Goal: Task Accomplishment & Management: Manage account settings

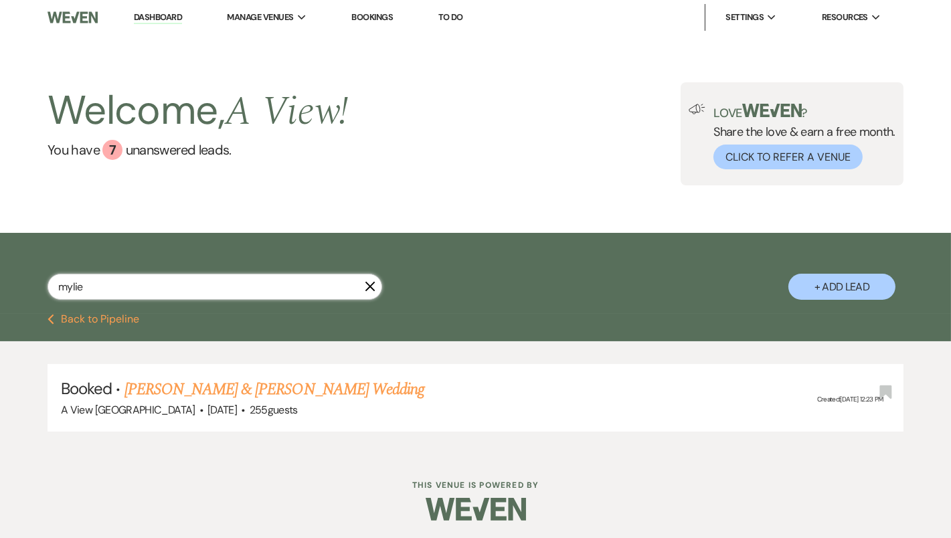
click at [263, 294] on input "mylie" at bounding box center [214, 287] width 334 height 26
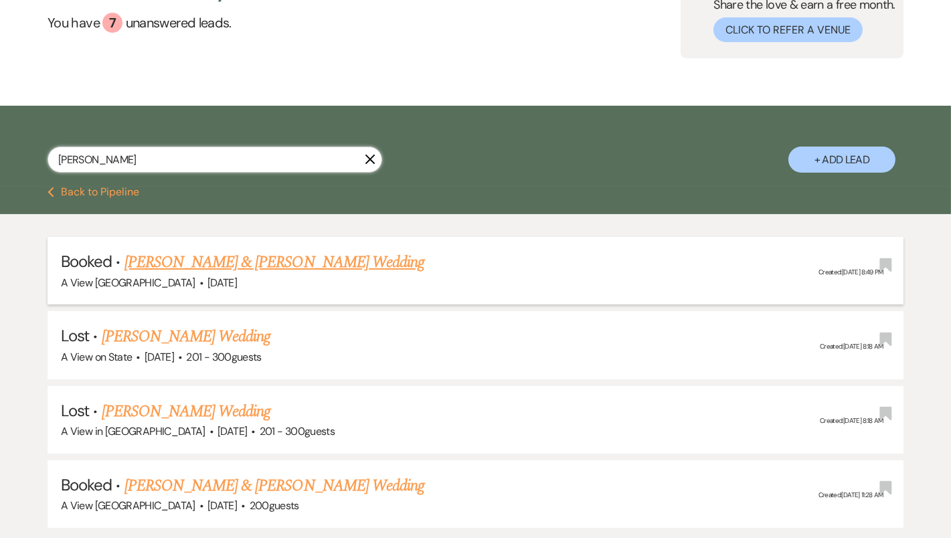
scroll to position [223, 0]
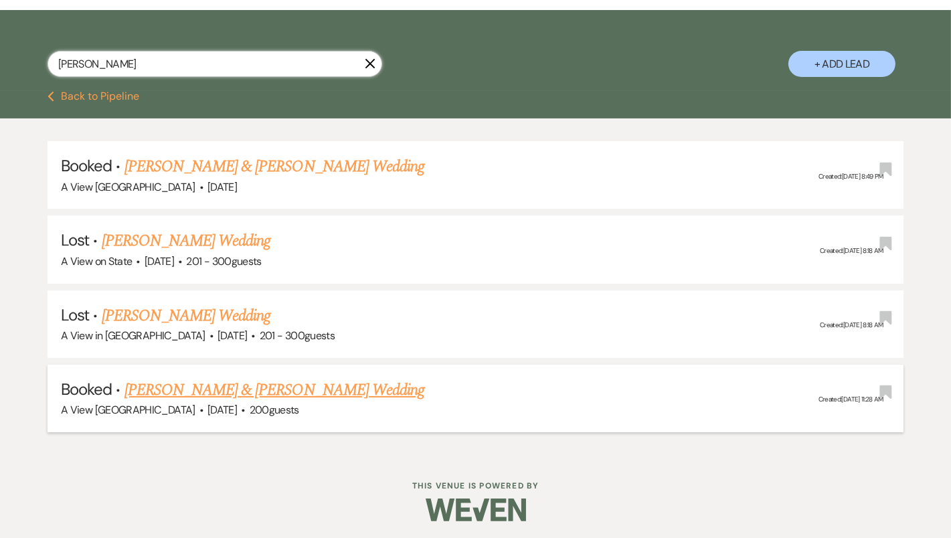
type input "ellen"
click at [209, 390] on link "Ellen Tiemeyer & Logan Gray's Wedding" at bounding box center [274, 390] width 300 height 24
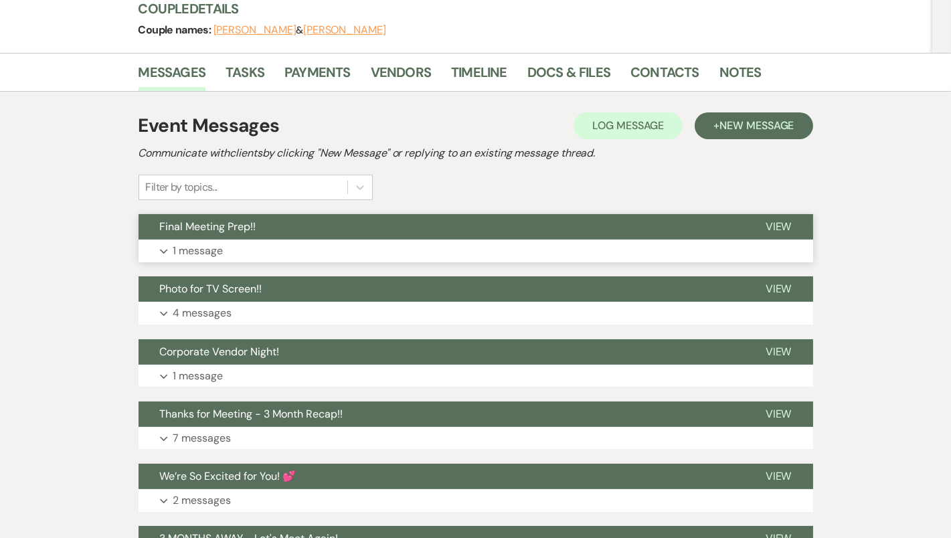
scroll to position [175, 0]
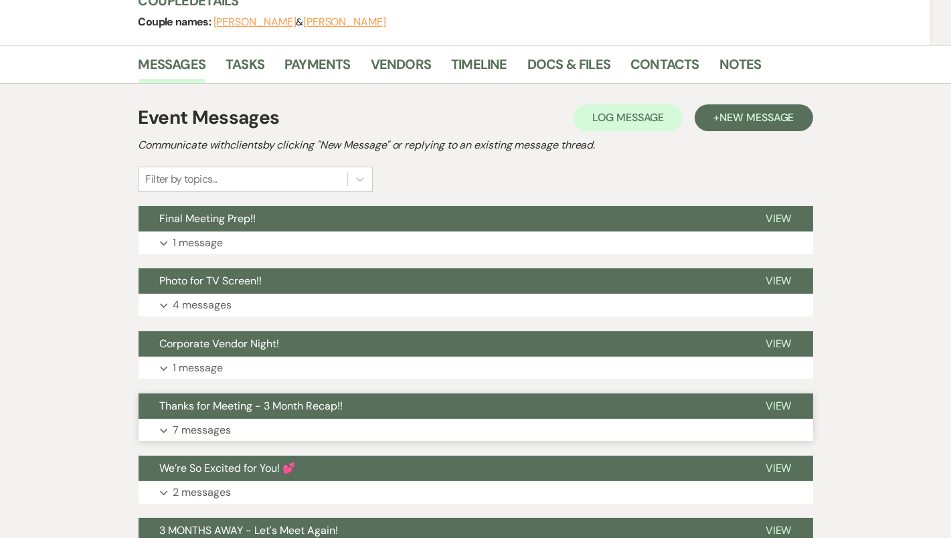
click at [323, 425] on button "Expand 7 messages" at bounding box center [475, 430] width 674 height 23
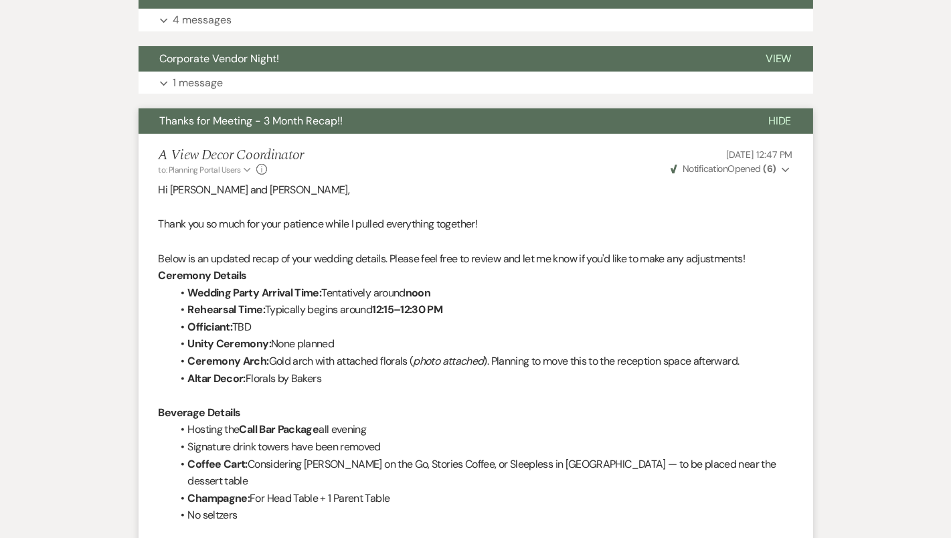
scroll to position [0, 0]
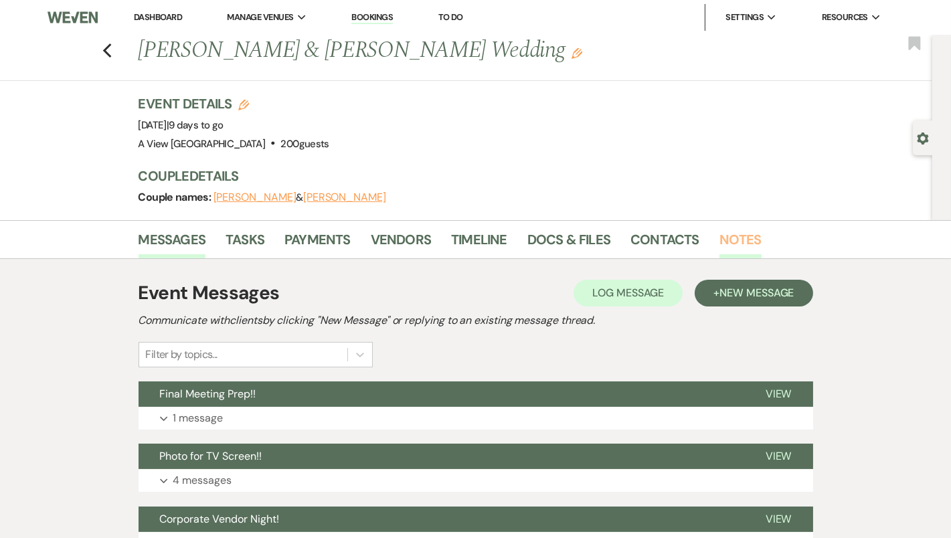
click at [742, 237] on link "Notes" at bounding box center [740, 243] width 42 height 29
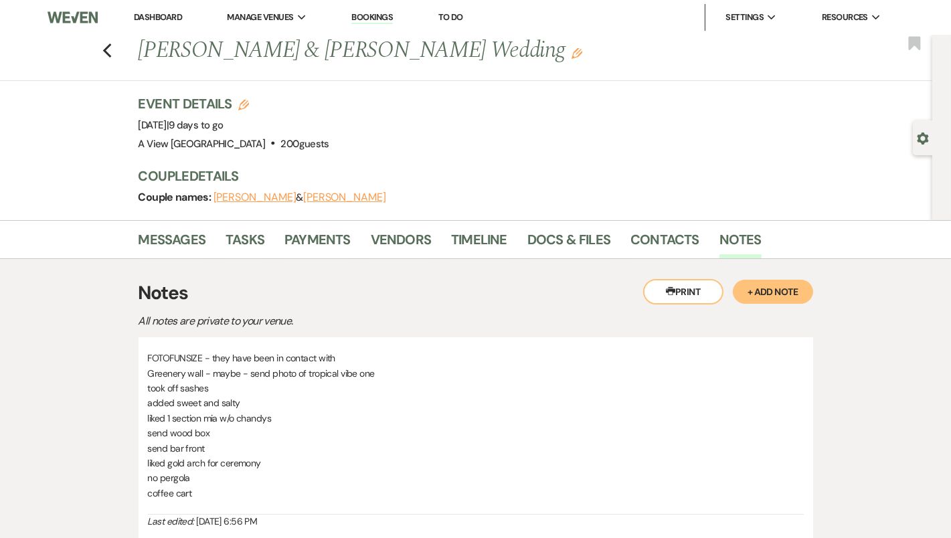
click at [762, 292] on button "+ Add Note" at bounding box center [773, 292] width 80 height 24
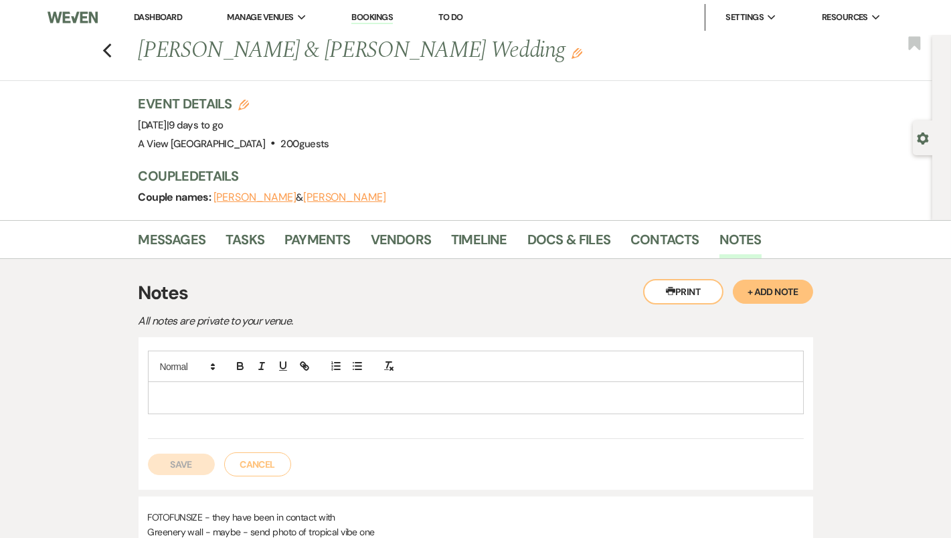
click at [241, 400] on p at bounding box center [476, 397] width 634 height 15
click at [191, 393] on p "Josh - courtney" at bounding box center [476, 397] width 634 height 15
click at [258, 396] on p "Josh - Courtney" at bounding box center [476, 397] width 634 height 15
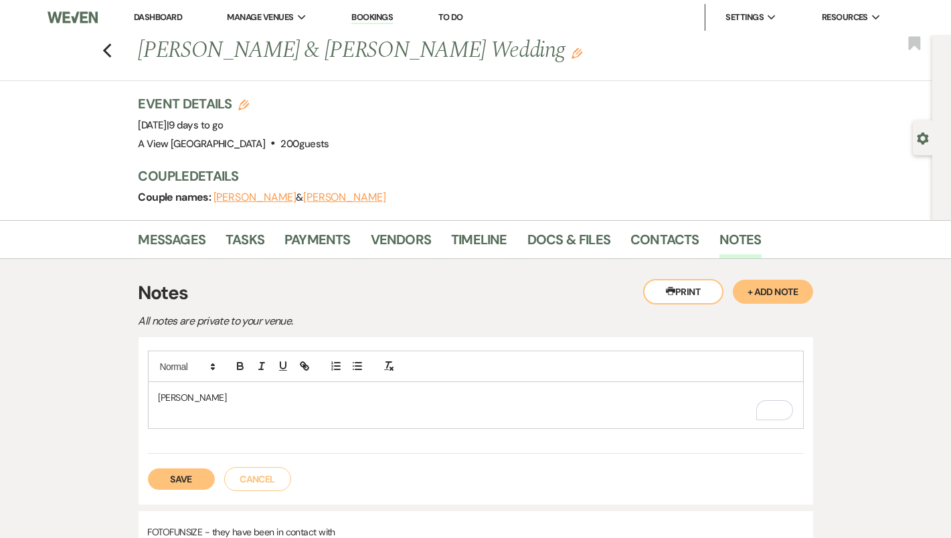
click at [178, 396] on p "Josh - Courtney" at bounding box center [476, 397] width 634 height 15
click at [228, 405] on p "To enrich screen reader interactions, please activate Accessibility in Grammarl…" at bounding box center [476, 412] width 634 height 15
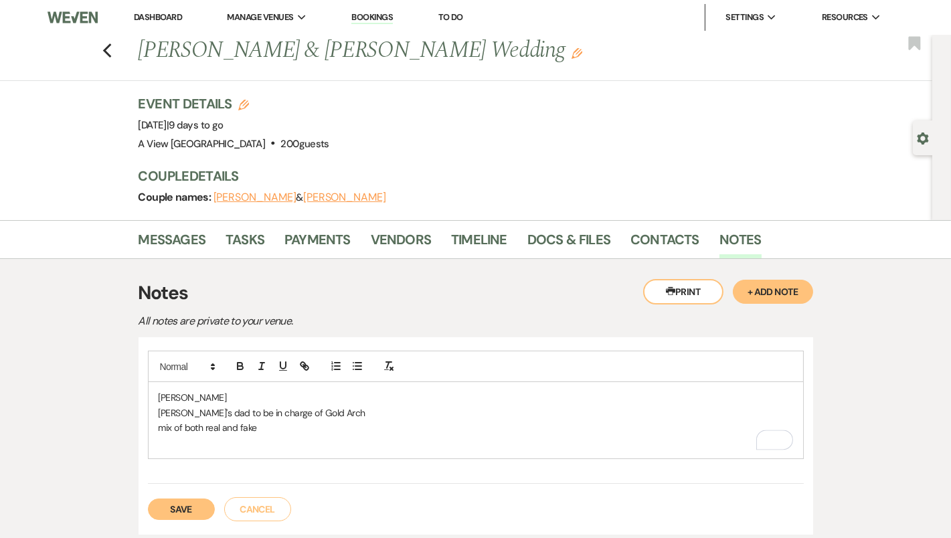
click at [217, 430] on p "mix of both real and fake" at bounding box center [476, 427] width 634 height 15
click at [213, 441] on p "To enrich screen reader interactions, please activate Accessibility in Grammarl…" at bounding box center [476, 442] width 634 height 15
click at [168, 427] on p "mix of both real and fake" at bounding box center [476, 427] width 634 height 15
click at [238, 454] on div "Josh - Courtney Elen's dad to be in charge of Gold Arch Mix of both real and fa…" at bounding box center [476, 420] width 654 height 76
click at [282, 429] on p "Mix of both real and fake" at bounding box center [476, 427] width 634 height 15
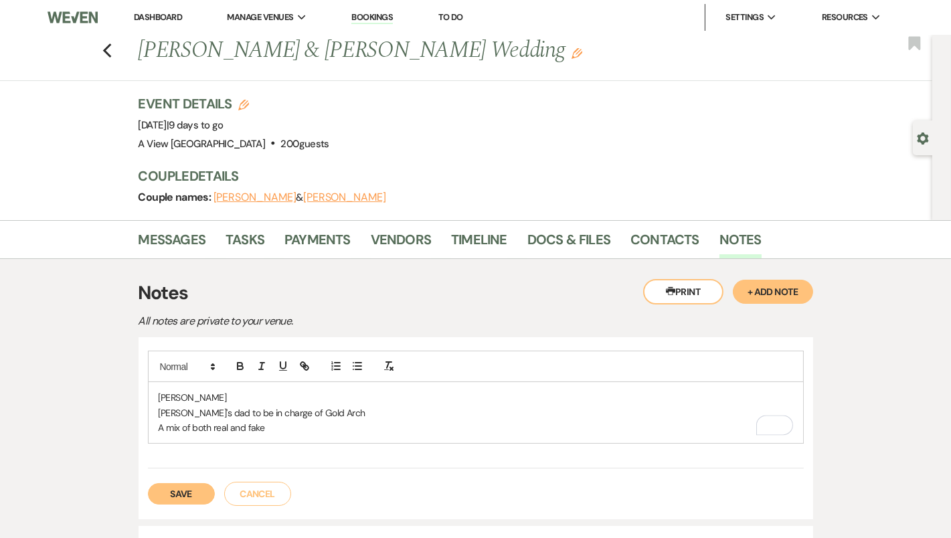
click at [362, 420] on p "A mix of both real and fake" at bounding box center [476, 427] width 634 height 15
click at [230, 449] on div "Josh - Courtney Elen's dad to be in charge of Gold Arch A mix of both real and …" at bounding box center [476, 420] width 654 height 76
click at [256, 439] on p "5 on ellens side, 4 on logans side" at bounding box center [476, 442] width 634 height 15
click at [308, 438] on p "5 on Ellen's side, 4 on Logan's side" at bounding box center [476, 442] width 634 height 15
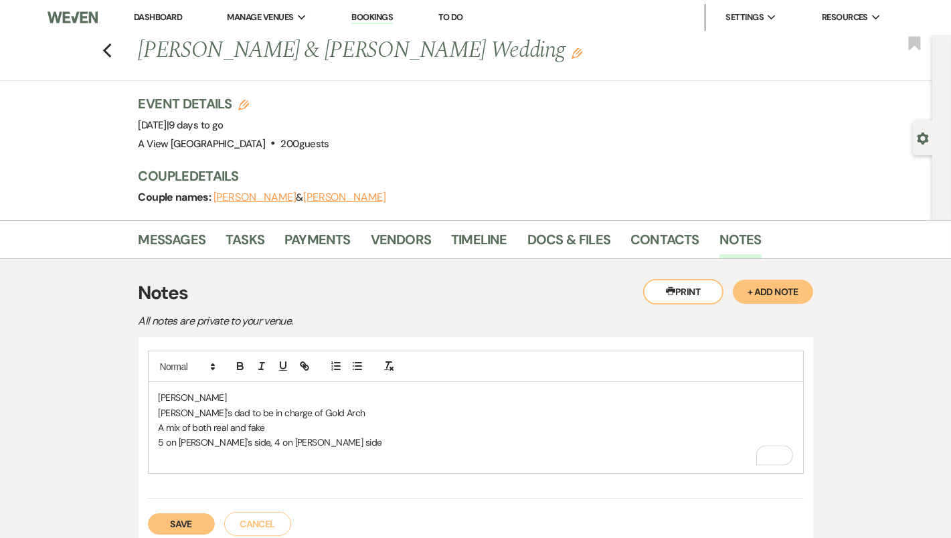
click at [233, 442] on p "5 on Ellen's side, 4 on Logan's side" at bounding box center [476, 442] width 634 height 15
click at [258, 462] on p "To enrich screen reader interactions, please activate Accessibility in Grammarl…" at bounding box center [476, 457] width 634 height 15
click at [228, 442] on p "5 on Ellen's side, 4 on Logan's side" at bounding box center [476, 442] width 634 height 15
click at [216, 462] on p "To enrich screen reader interactions, please activate Accessibility in Grammarl…" at bounding box center [476, 457] width 634 height 15
click at [223, 461] on p "To enrich screen reader interactions, please activate Accessibility in Grammarl…" at bounding box center [476, 457] width 634 height 15
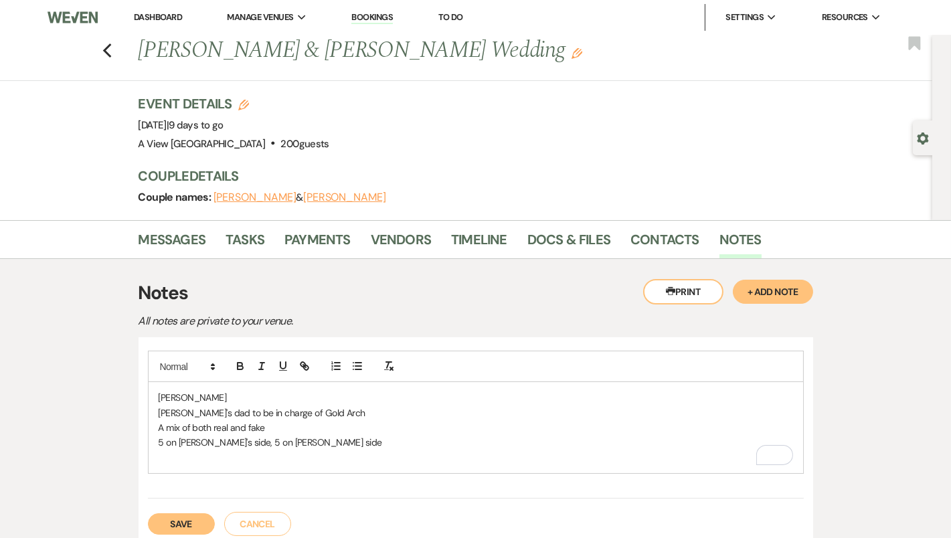
click at [232, 462] on p "To enrich screen reader interactions, please activate Accessibility in Grammarl…" at bounding box center [476, 457] width 634 height 15
click at [304, 440] on p "5 on Ellen's side, 5 on Logan's side" at bounding box center [476, 442] width 634 height 15
click at [191, 462] on p "To enrich screen reader interactions, please activate Accessibility in Grammarl…" at bounding box center [476, 457] width 634 height 15
click at [235, 464] on div "Josh - Courtney Elen's dad to be in charge of Gold Arch A mix of both real and …" at bounding box center [476, 427] width 654 height 91
click at [246, 462] on p "8 in the second row" at bounding box center [476, 457] width 634 height 15
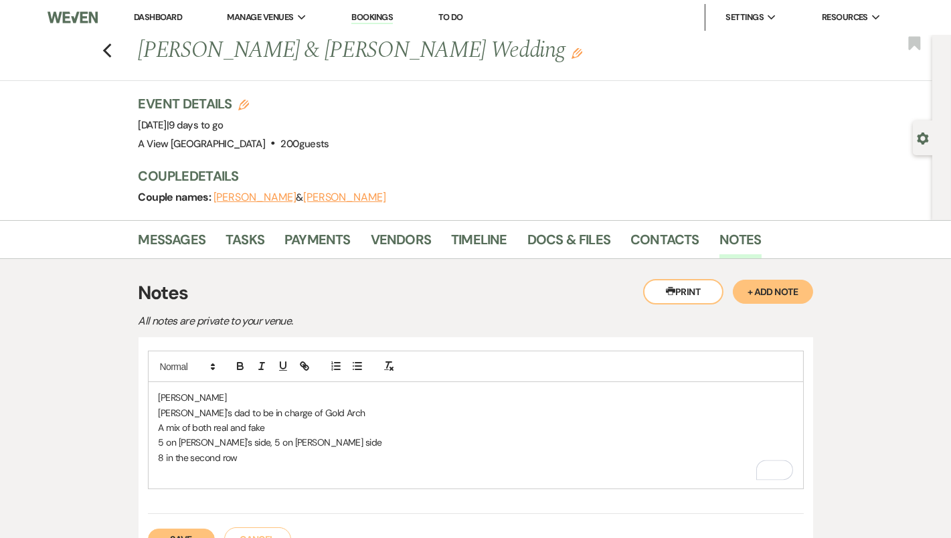
click at [227, 470] on p "To enrich screen reader interactions, please activate Accessibility in Grammarl…" at bounding box center [476, 472] width 634 height 15
click at [245, 465] on p "To enrich screen reader interactions, please activate Accessibility in Grammarl…" at bounding box center [476, 472] width 634 height 15
click at [190, 528] on button "Save" at bounding box center [181, 538] width 67 height 21
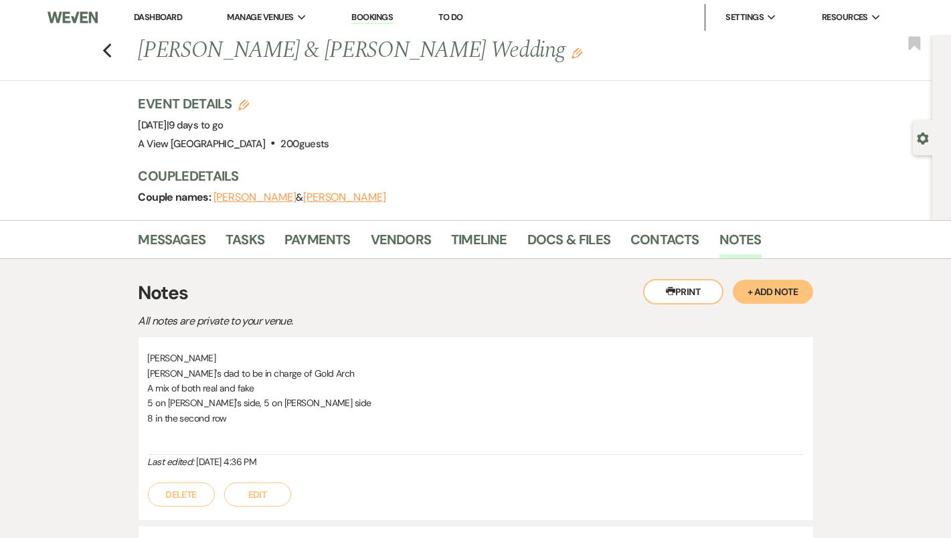
click at [264, 482] on button "Edit" at bounding box center [257, 494] width 67 height 24
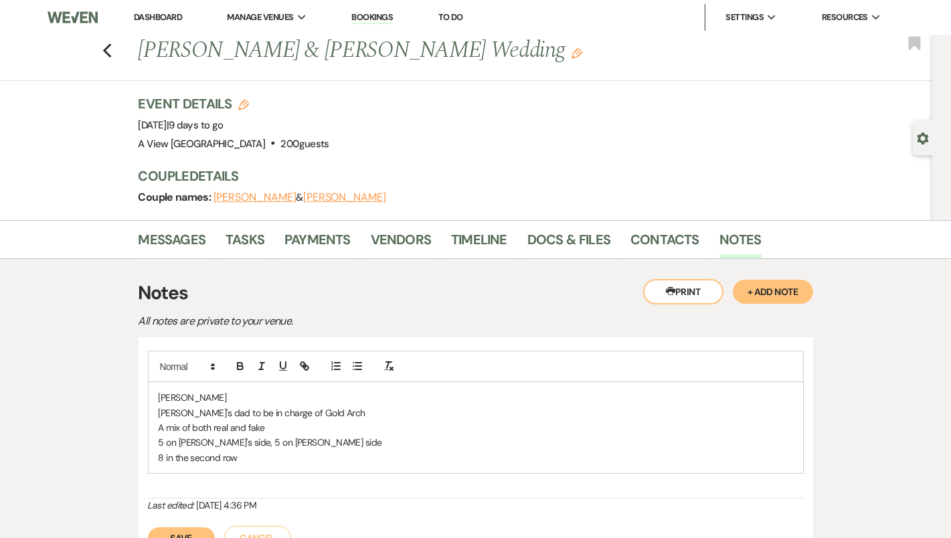
click at [260, 459] on p "8 in the second row" at bounding box center [476, 457] width 634 height 15
click at [187, 527] on button "Save" at bounding box center [181, 537] width 67 height 21
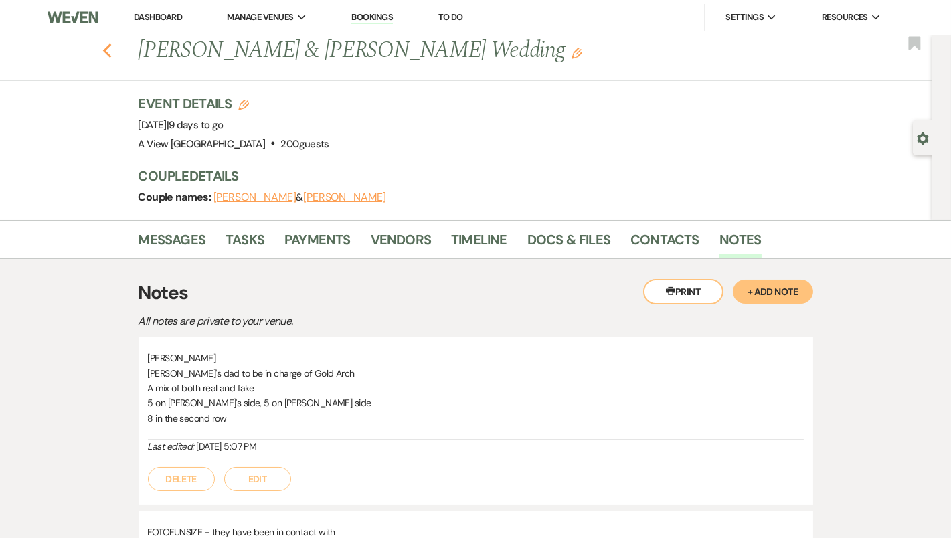
click at [106, 46] on icon "Previous" at bounding box center [107, 51] width 10 height 16
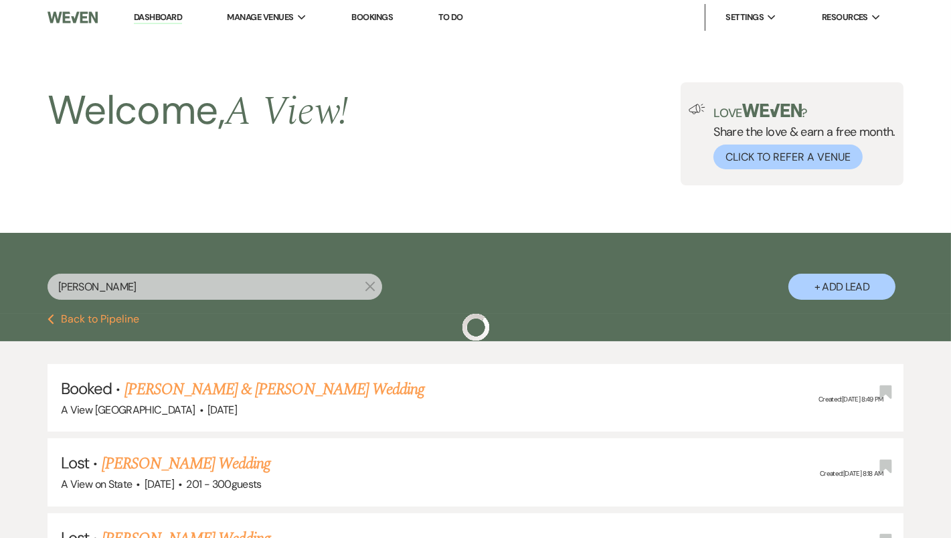
scroll to position [223, 0]
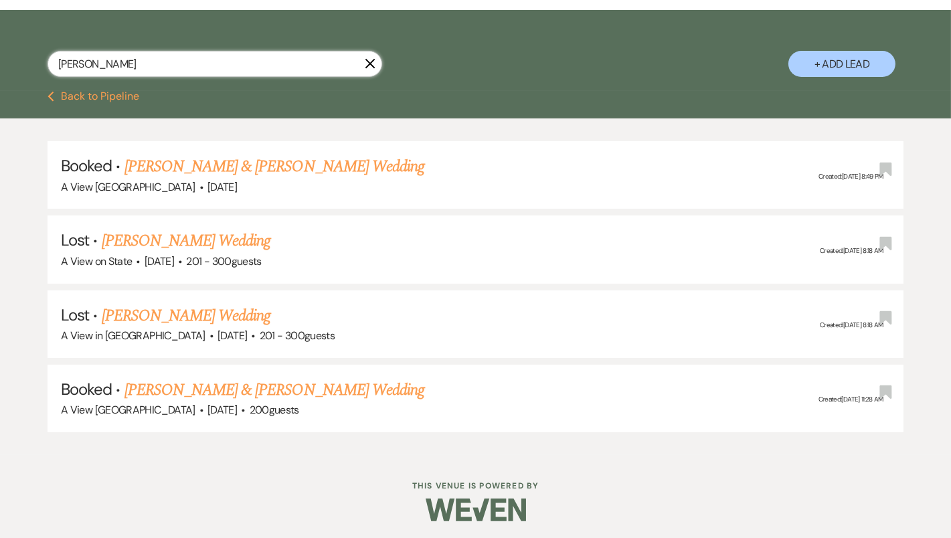
click at [273, 74] on input "ellen" at bounding box center [214, 64] width 334 height 26
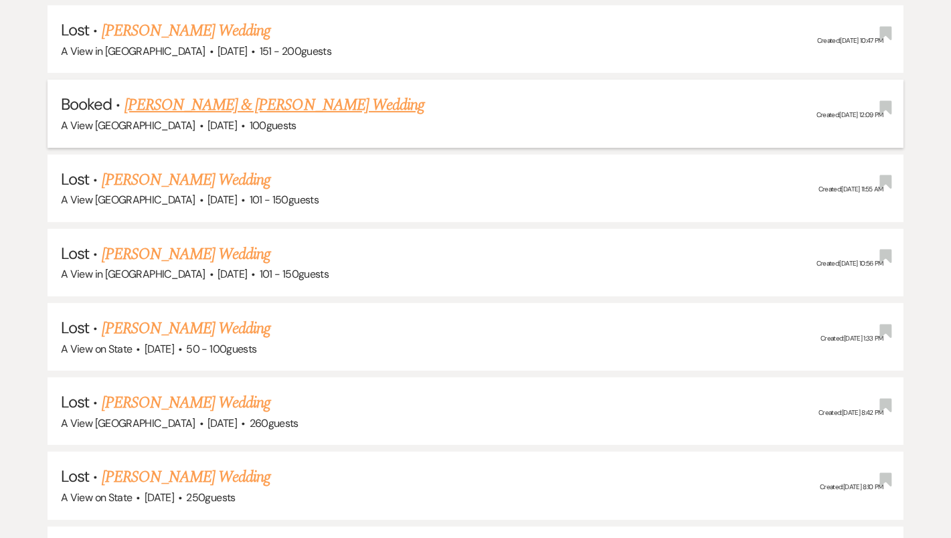
scroll to position [728, 0]
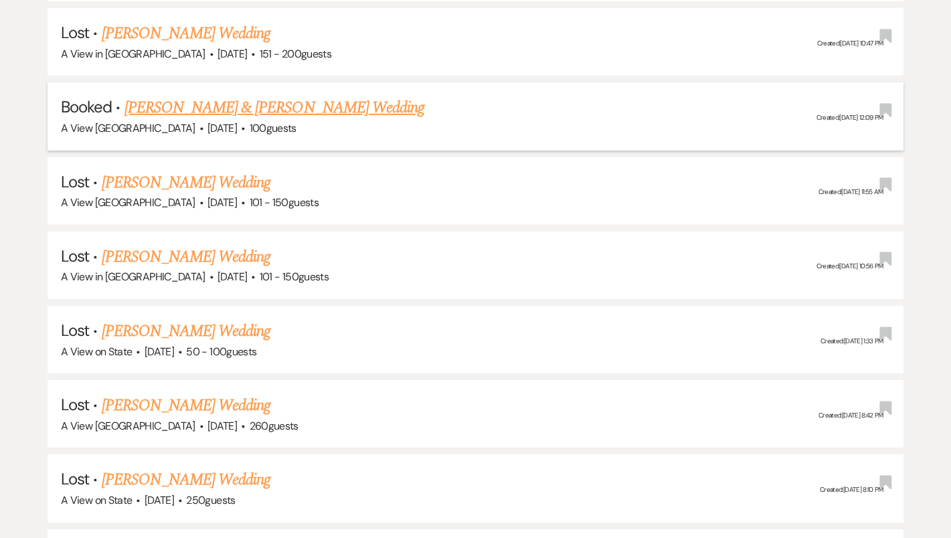
type input "[PERSON_NAME]"
click at [231, 100] on link "[PERSON_NAME] & [PERSON_NAME] Wedding" at bounding box center [274, 108] width 300 height 24
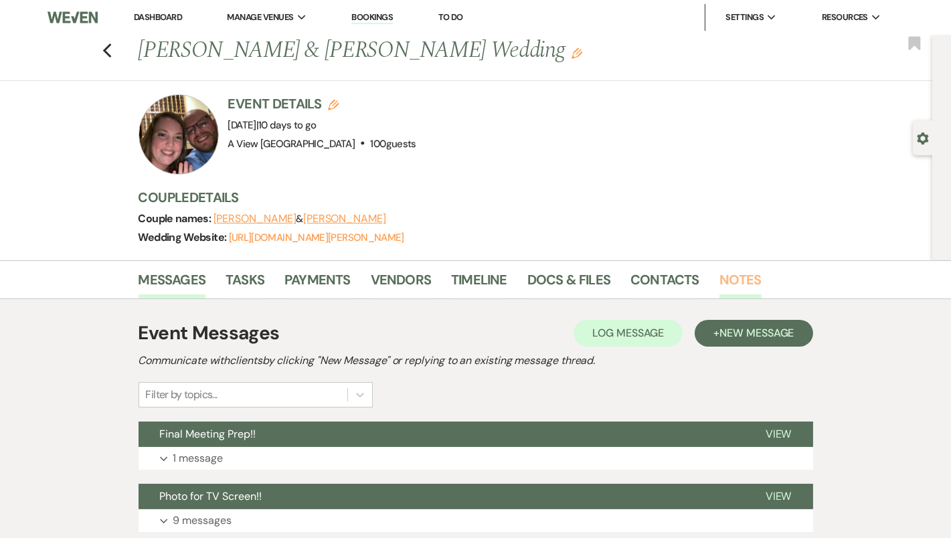
click at [720, 278] on link "Notes" at bounding box center [740, 283] width 42 height 29
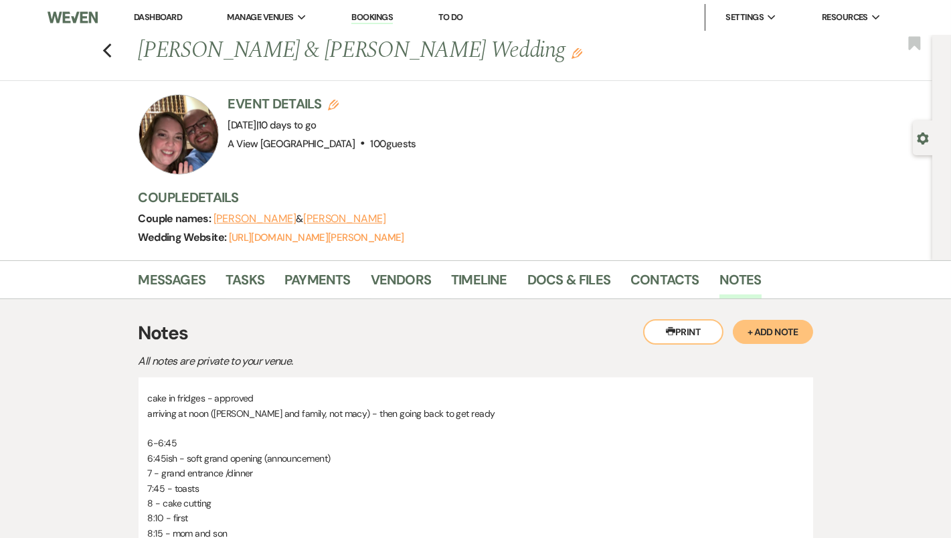
click at [782, 326] on button "+ Add Note" at bounding box center [773, 332] width 80 height 24
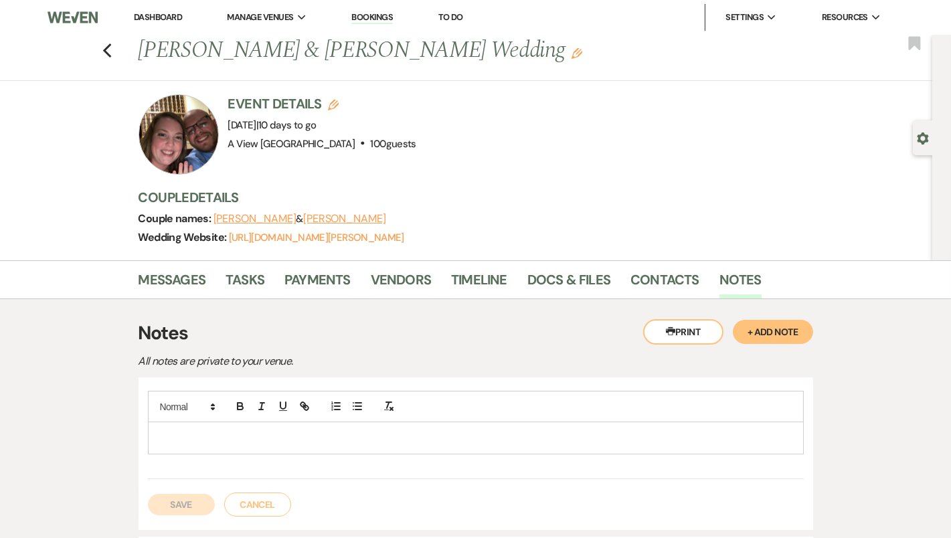
click at [392, 434] on p at bounding box center [476, 437] width 634 height 15
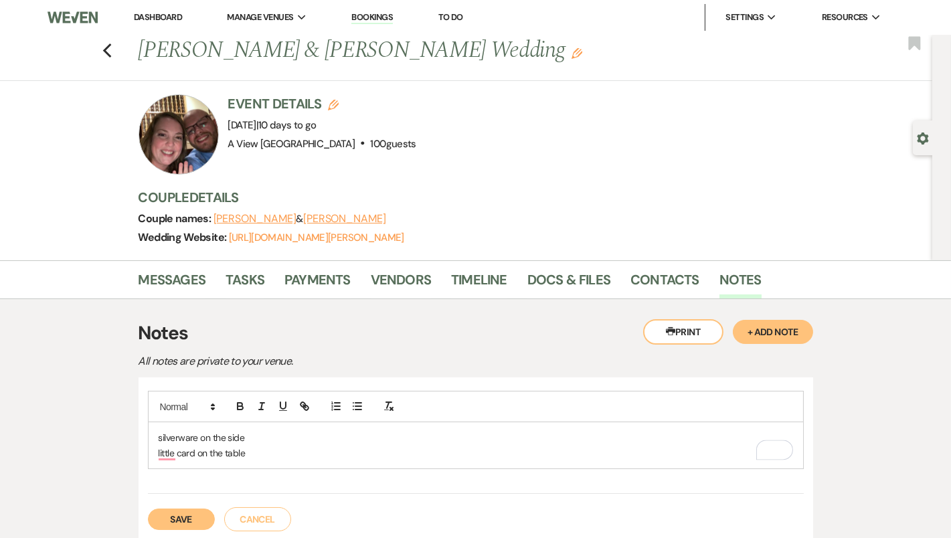
click at [192, 452] on p "little card on the table" at bounding box center [476, 453] width 634 height 15
click at [193, 451] on p "little card on the table" at bounding box center [476, 453] width 634 height 15
click at [285, 453] on p "little cards on the table" at bounding box center [476, 453] width 634 height 15
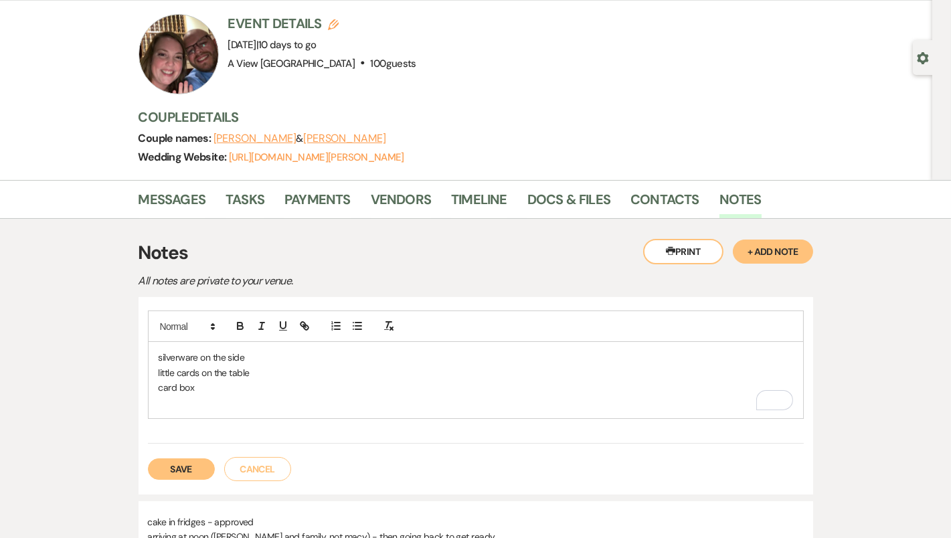
scroll to position [118, 0]
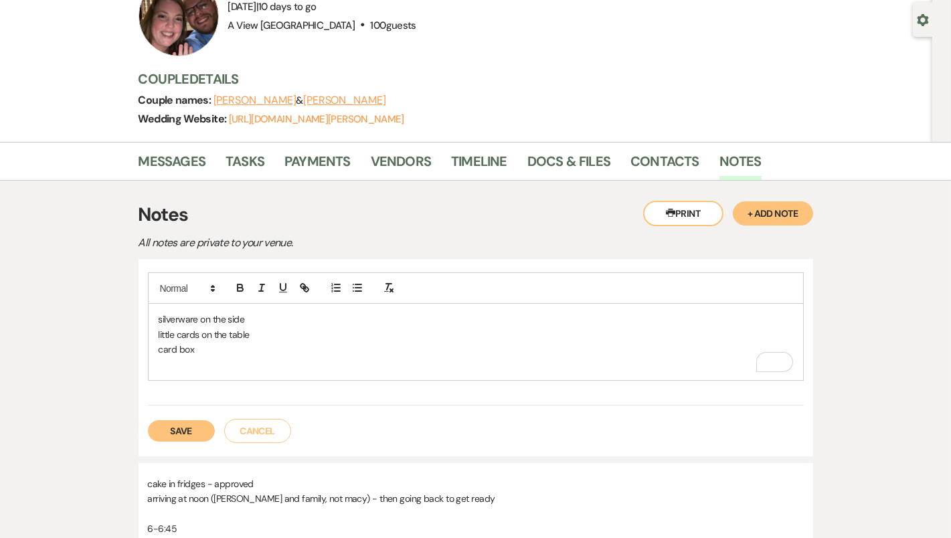
click at [199, 420] on button "Save" at bounding box center [181, 430] width 67 height 21
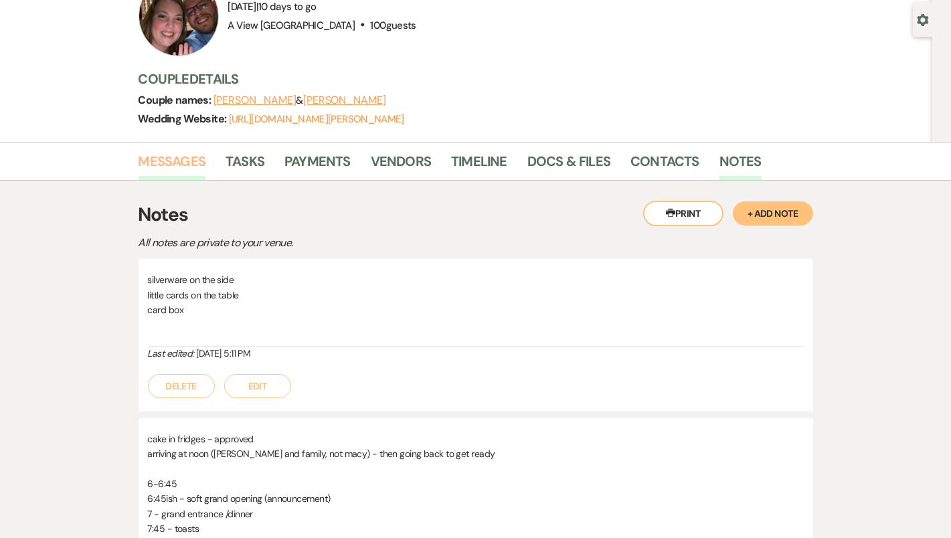
click at [173, 159] on link "Messages" at bounding box center [172, 165] width 68 height 29
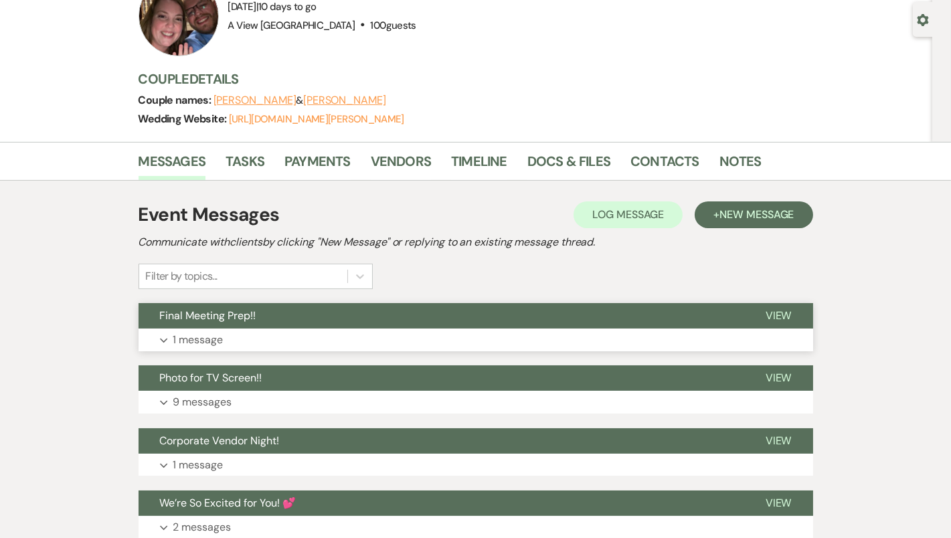
click at [407, 332] on button "Expand 1 message" at bounding box center [475, 339] width 674 height 23
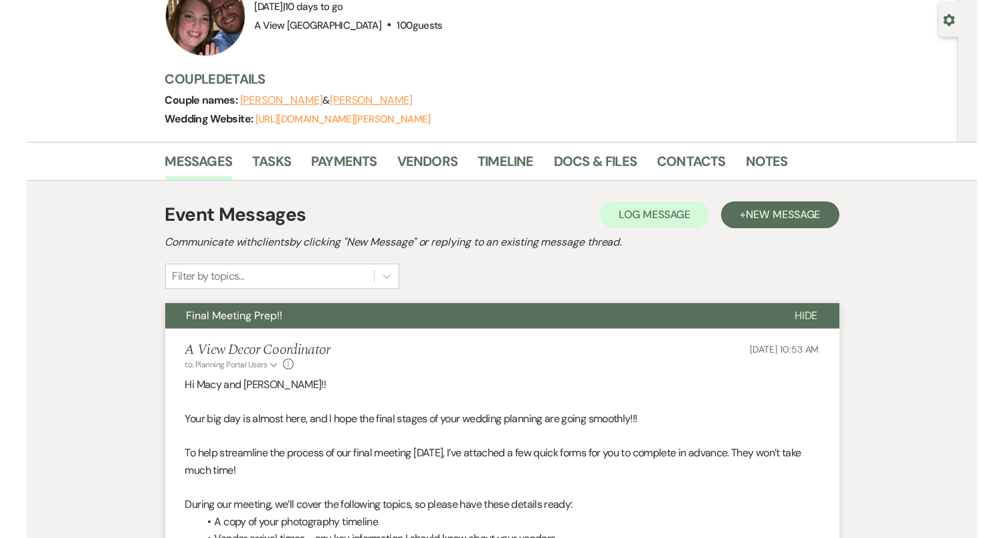
scroll to position [124, 0]
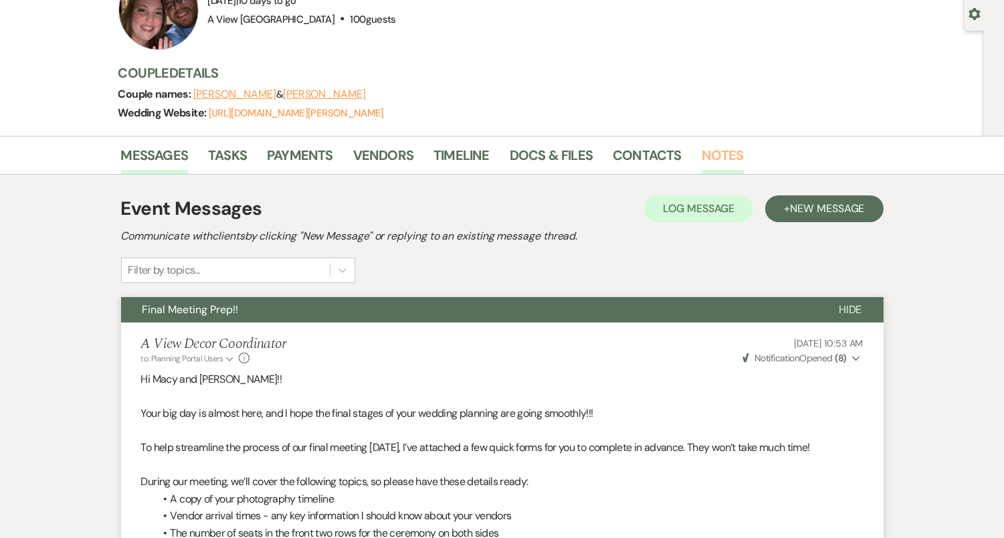
click at [708, 160] on link "Notes" at bounding box center [723, 158] width 42 height 29
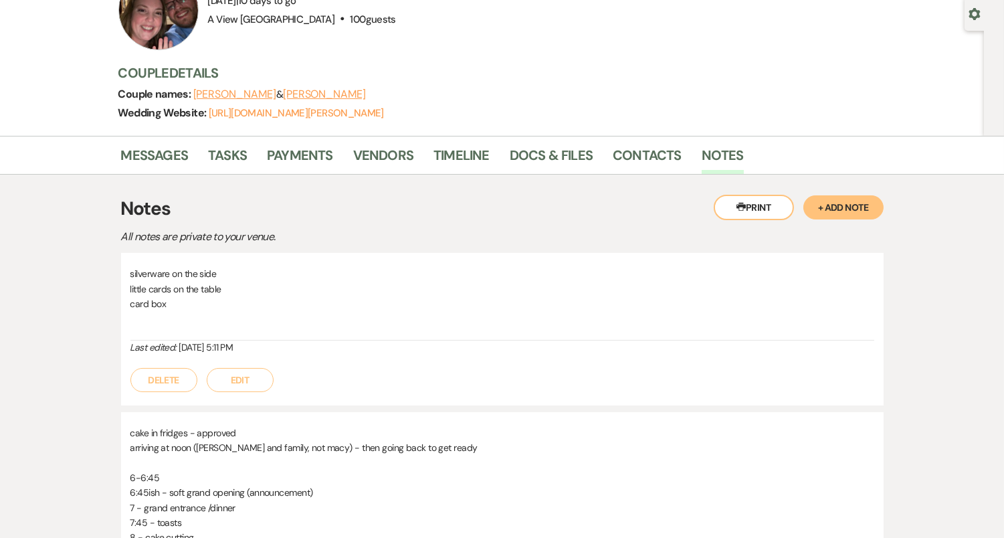
click at [237, 373] on button "Edit" at bounding box center [240, 380] width 67 height 24
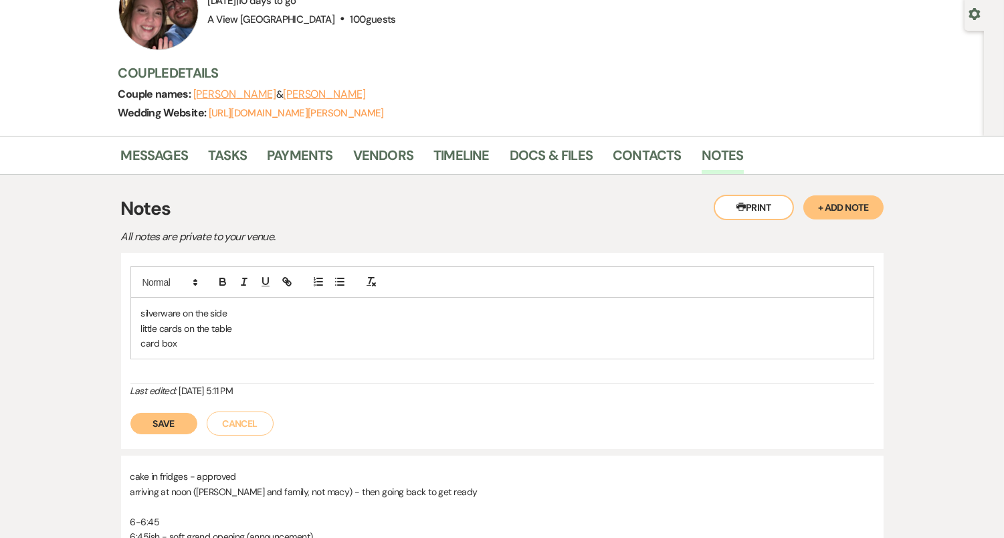
click at [227, 359] on div "silverware on the side little cards on the table card box" at bounding box center [502, 325] width 744 height 118
click at [226, 346] on p "card box" at bounding box center [502, 343] width 722 height 15
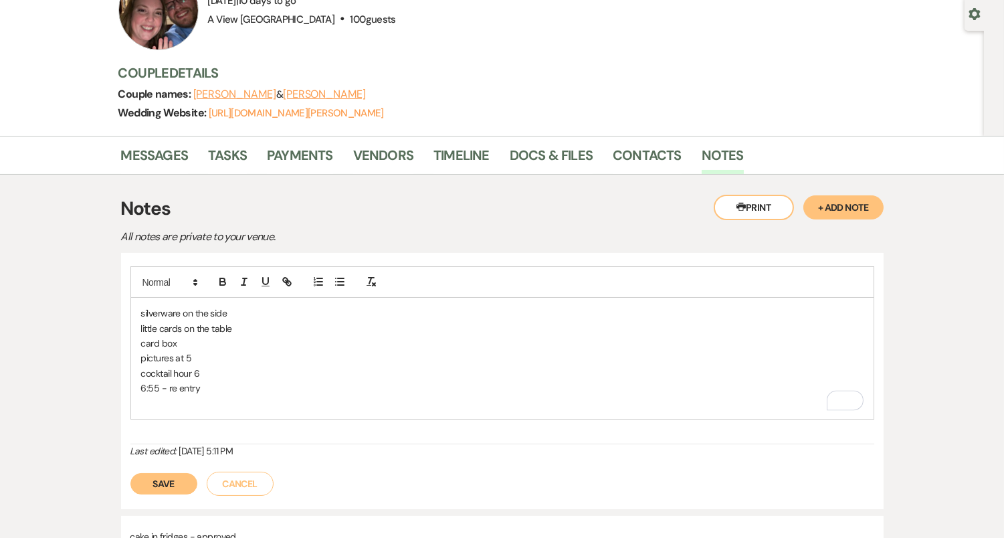
click at [218, 369] on p "cocktail hour 6" at bounding box center [502, 373] width 722 height 15
click at [201, 355] on p "pictures at 5" at bounding box center [502, 358] width 722 height 15
click at [192, 402] on p "To enrich screen reader interactions, please activate Accessibility in Grammarl…" at bounding box center [502, 403] width 722 height 15
click at [210, 366] on p "cocktail hour 6" at bounding box center [502, 373] width 722 height 15
click at [203, 397] on p "dinner - 7" at bounding box center [502, 403] width 722 height 15
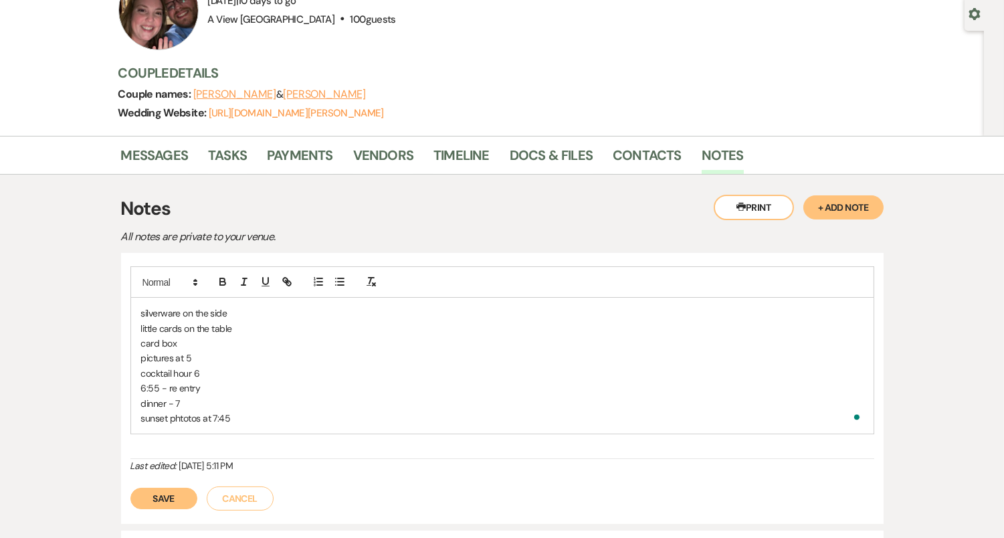
click at [192, 402] on p "dinner - 7" at bounding box center [502, 403] width 722 height 15
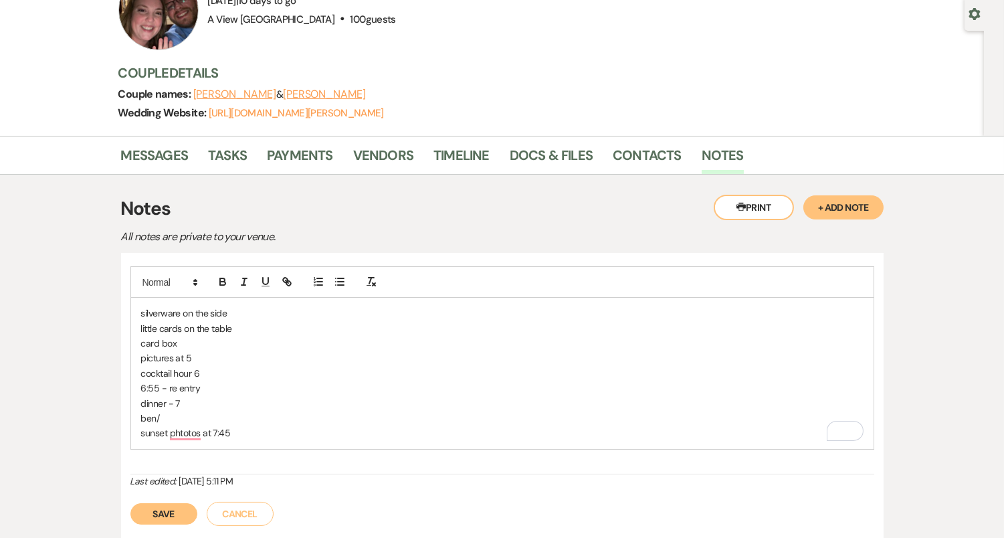
click at [202, 397] on p "dinner - 7" at bounding box center [502, 403] width 722 height 15
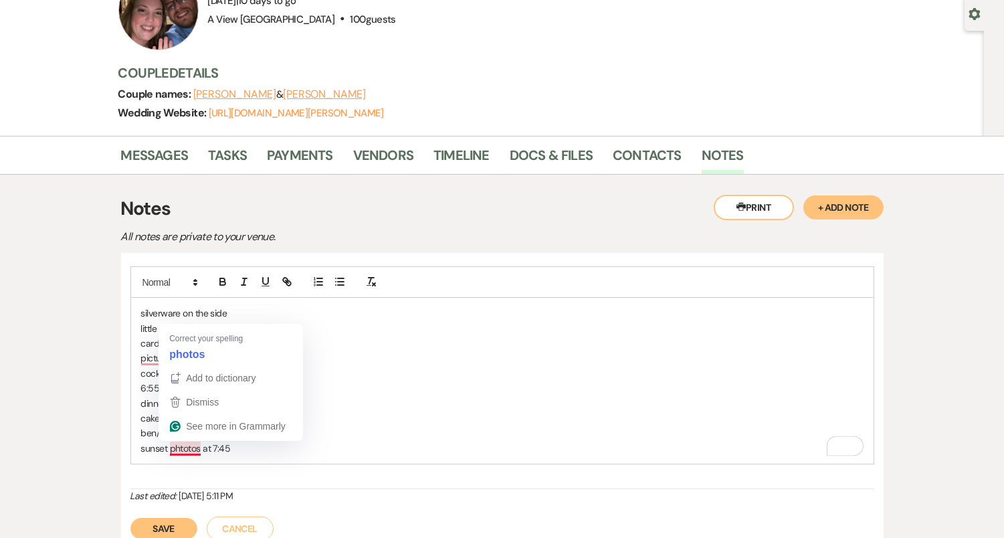
click at [146, 429] on p "ben/" at bounding box center [502, 432] width 722 height 15
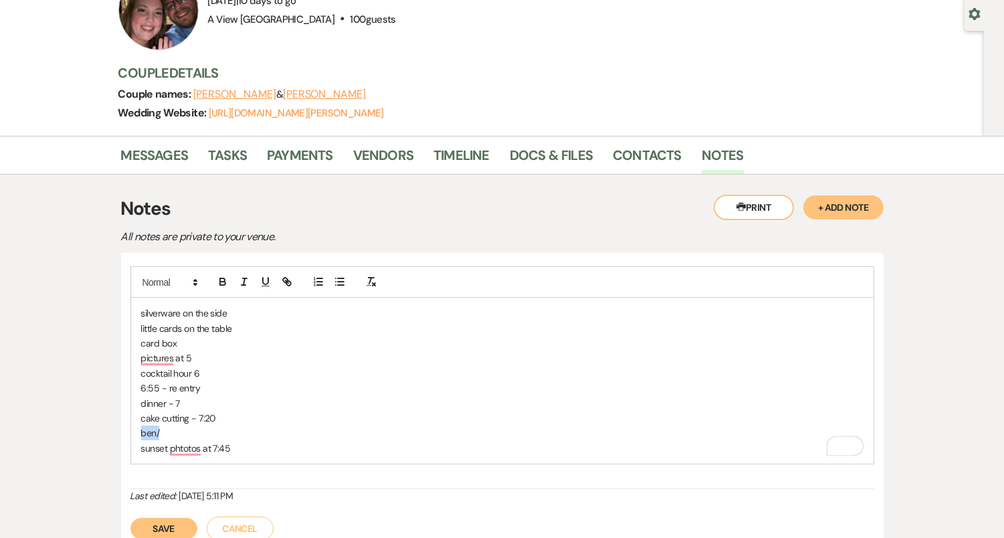
drag, startPoint x: 161, startPoint y: 429, endPoint x: 138, endPoint y: 429, distance: 23.4
click at [138, 429] on div "silverware on the side little cards on the table card box pictures at 5 cocktai…" at bounding box center [502, 381] width 743 height 166
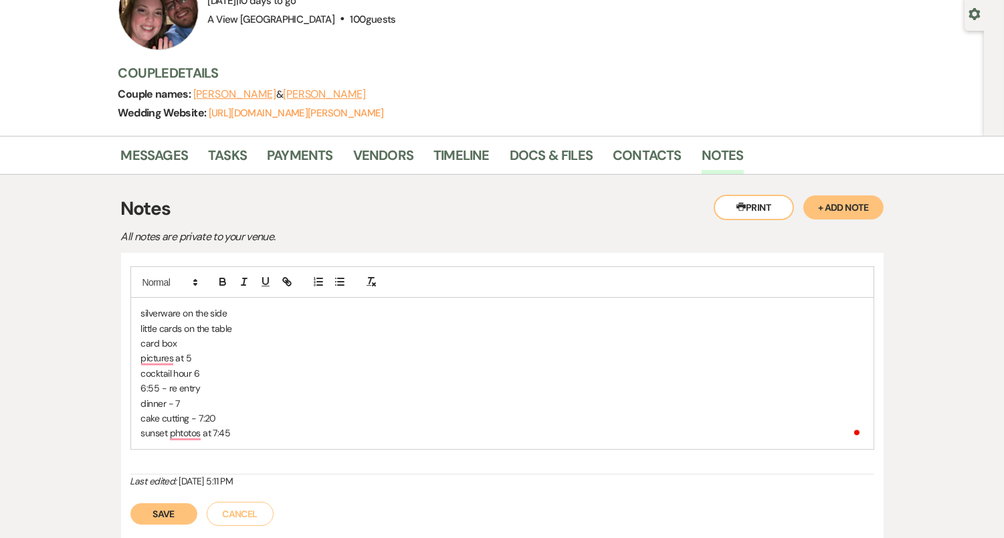
click at [261, 425] on p "sunset phtotos at 7:45" at bounding box center [502, 432] width 722 height 15
click at [190, 466] on p "To enrich screen reader interactions, please activate Accessibility in Grammarl…" at bounding box center [502, 463] width 722 height 15
click at [134, 464] on div "silverware on the side little cards on the table card box pictures at 5 cocktai…" at bounding box center [502, 388] width 743 height 181
click at [169, 460] on p "To enrich screen reader interactions, please activate Accessibility in Grammarl…" at bounding box center [502, 463] width 722 height 15
click at [186, 399] on p "dinner - 7" at bounding box center [502, 403] width 722 height 15
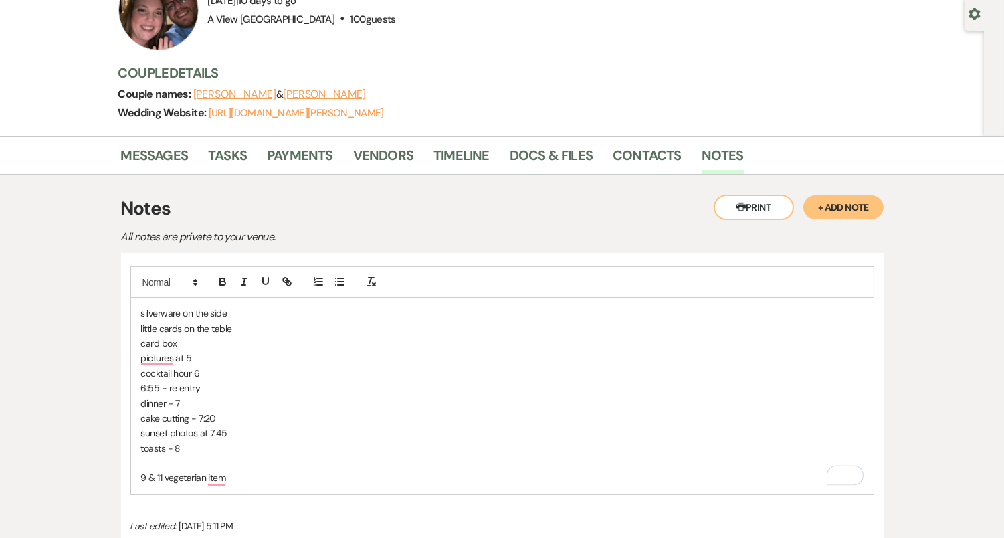
click at [214, 366] on p "cocktail hour 6" at bounding box center [502, 373] width 722 height 15
click at [195, 355] on p "pictures at 5" at bounding box center [502, 358] width 722 height 15
click at [199, 397] on p "dinner - 7" at bounding box center [502, 403] width 722 height 15
click at [227, 411] on p "cake cutting - 7:20" at bounding box center [502, 418] width 722 height 15
click at [234, 429] on p "sunset photos at 7:45" at bounding box center [502, 432] width 722 height 15
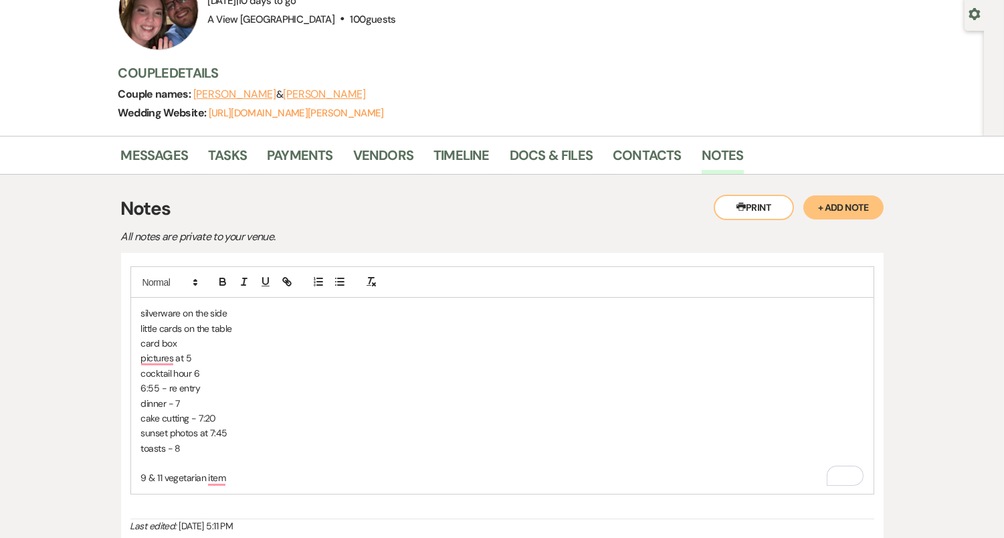
click at [193, 445] on p "toasts - 8" at bounding box center [502, 448] width 722 height 15
click at [180, 452] on p "toasts - 8" at bounding box center [502, 448] width 722 height 15
click at [171, 458] on p "To enrich screen reader interactions, please activate Accessibility in Grammarl…" at bounding box center [502, 463] width 722 height 15
click at [237, 425] on p "sunset photos at 7:45" at bounding box center [502, 432] width 722 height 15
click at [237, 487] on p "9 & 11 vegetarian item" at bounding box center [502, 493] width 722 height 15
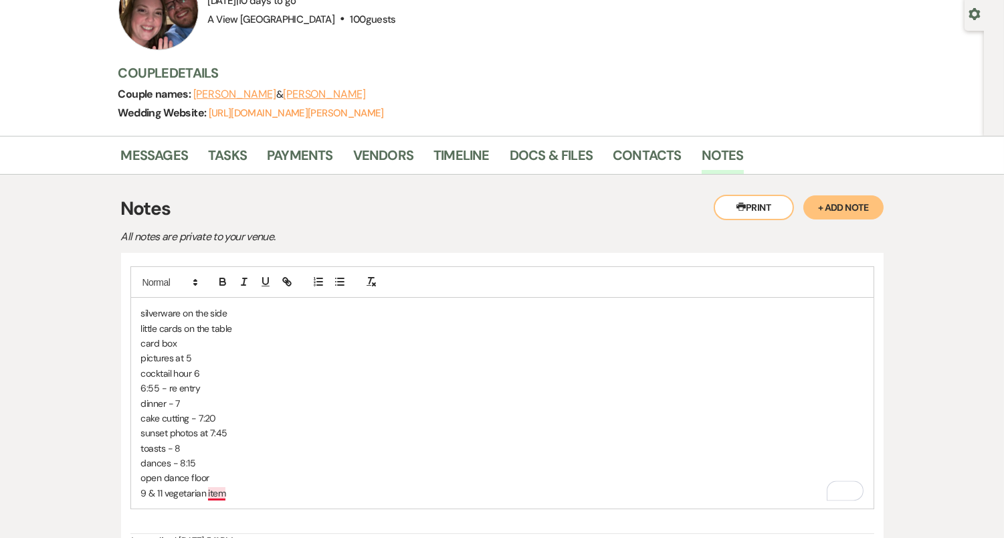
click at [218, 489] on p "9 & 11 vegetarian item" at bounding box center [502, 493] width 722 height 15
click at [248, 488] on p "9 & 11 vegetarian items" at bounding box center [502, 493] width 722 height 15
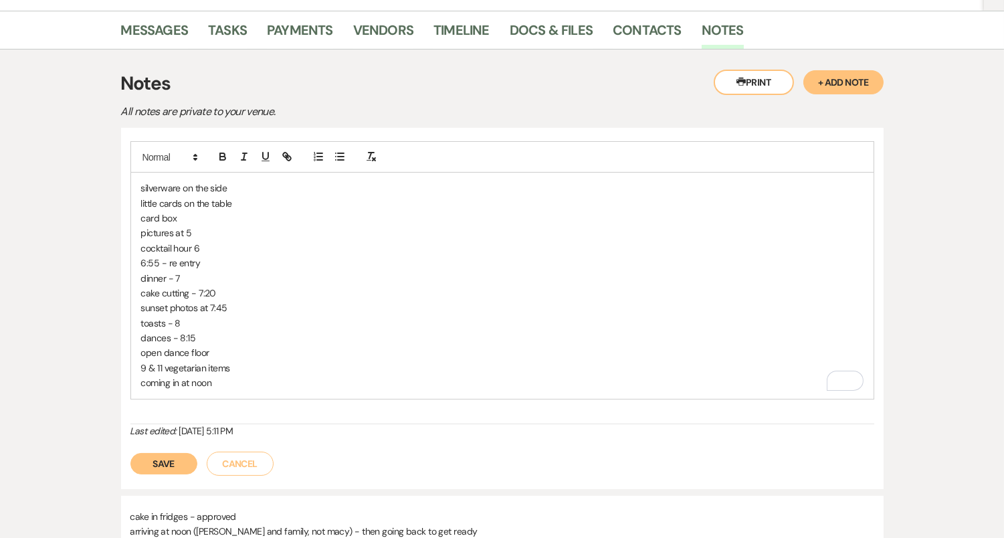
scroll to position [256, 0]
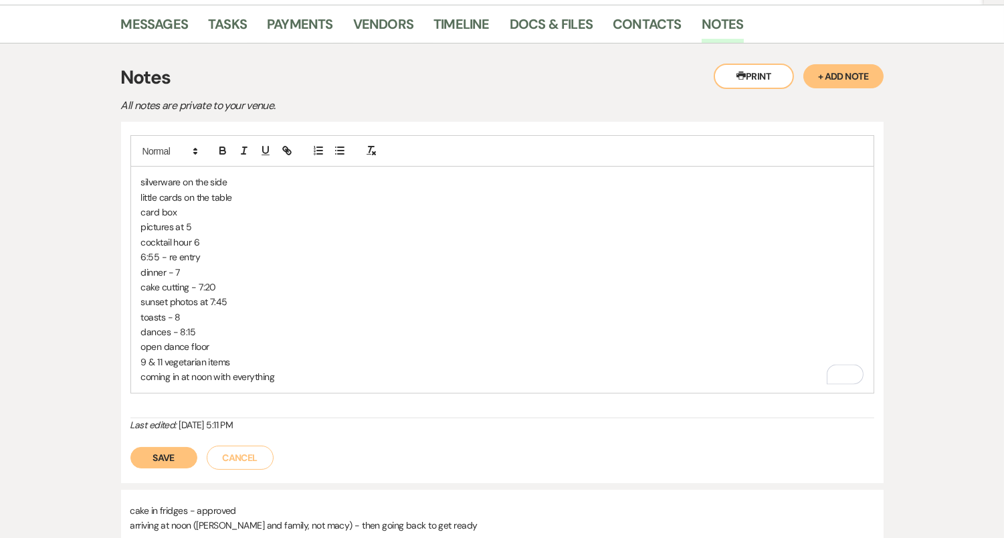
click at [153, 455] on button "Save" at bounding box center [163, 457] width 67 height 21
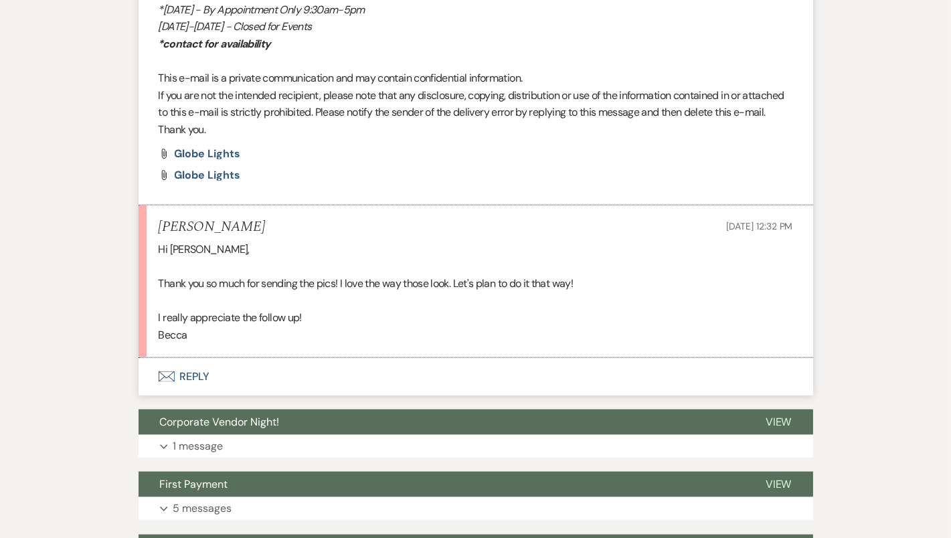
click at [494, 379] on button "Envelope Reply" at bounding box center [475, 376] width 674 height 37
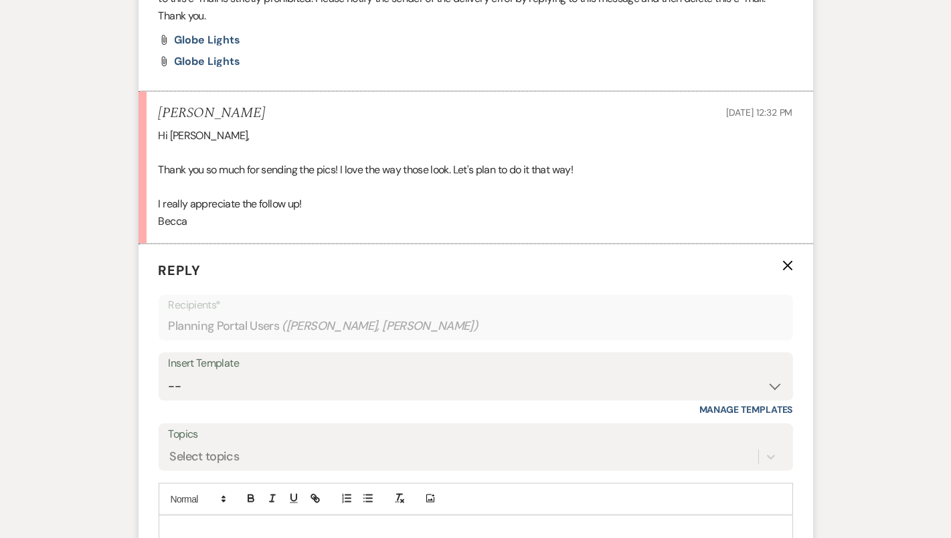
scroll to position [3069, 0]
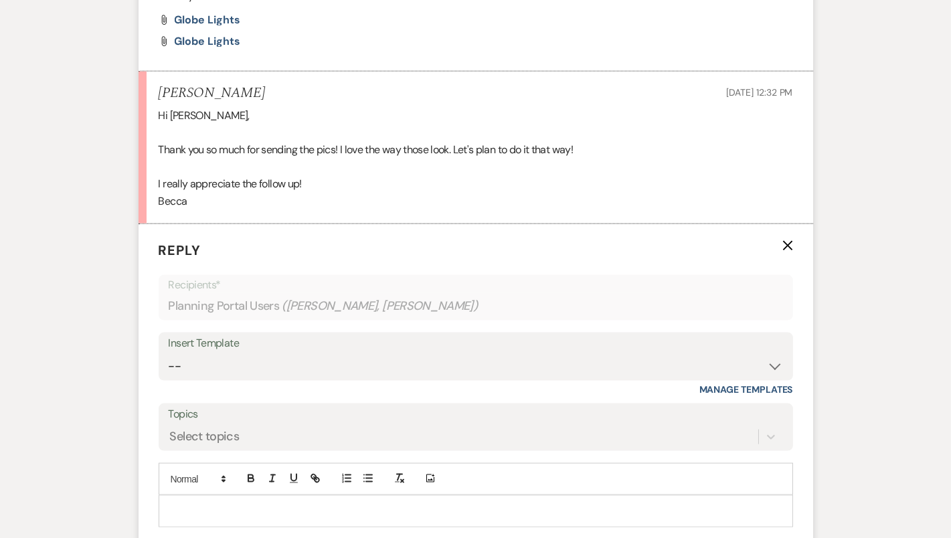
click at [480, 496] on div at bounding box center [475, 511] width 633 height 31
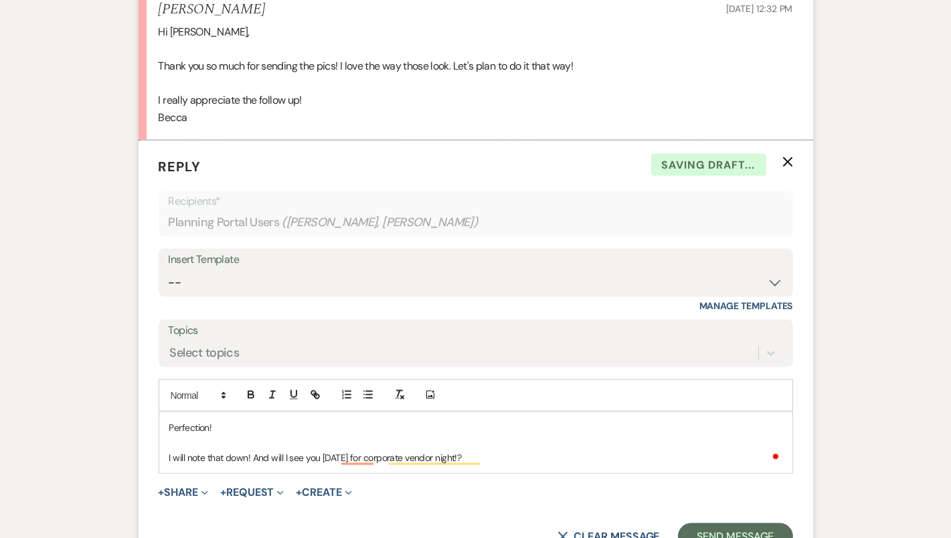
scroll to position [3164, 0]
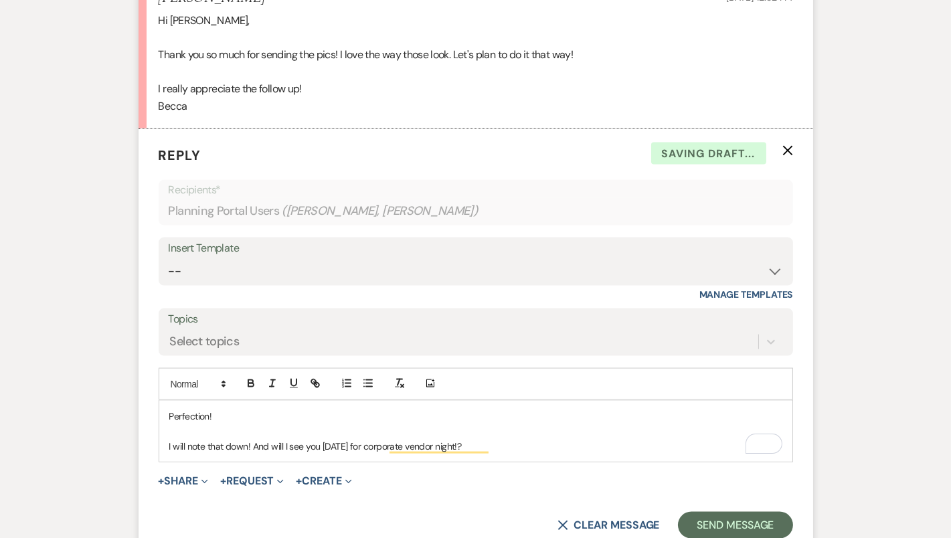
click at [253, 440] on p "I will note that down! And will I see you next Tuesday for corporate vendor nig…" at bounding box center [475, 446] width 613 height 15
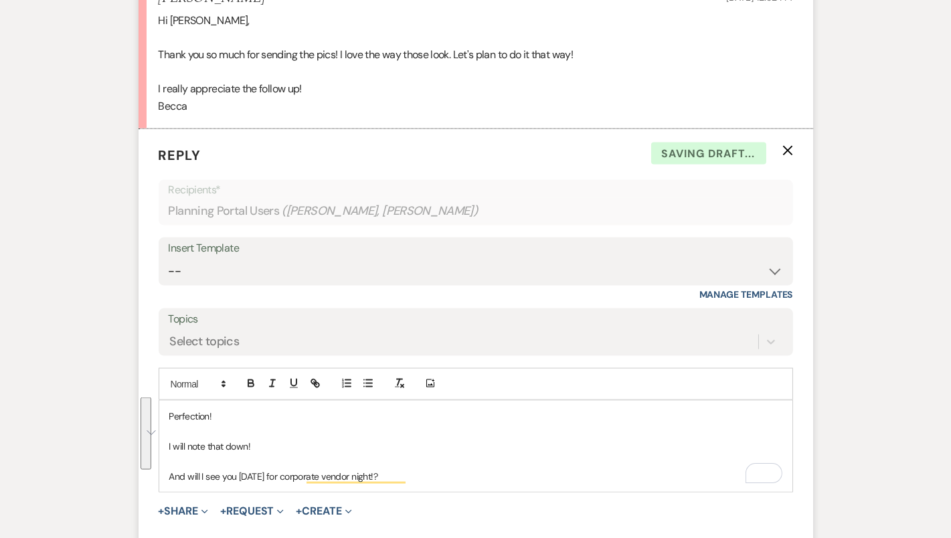
drag, startPoint x: 438, startPoint y: 476, endPoint x: 132, endPoint y: 339, distance: 335.7
copy div "Perfection! I will note that down! And will I see you next Tuesday for corporat…"
click at [315, 268] on select "-- Tour Confirmation Contract (Pre-Booked Leads) Out of office Inquiry Email Al…" at bounding box center [476, 271] width 614 height 26
select select "4160"
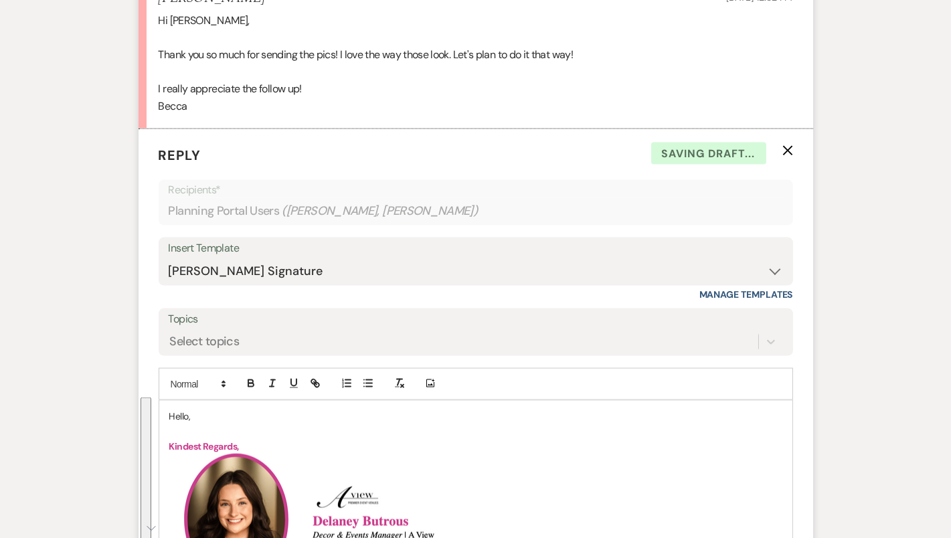
click at [178, 409] on p "Hello," at bounding box center [475, 416] width 613 height 15
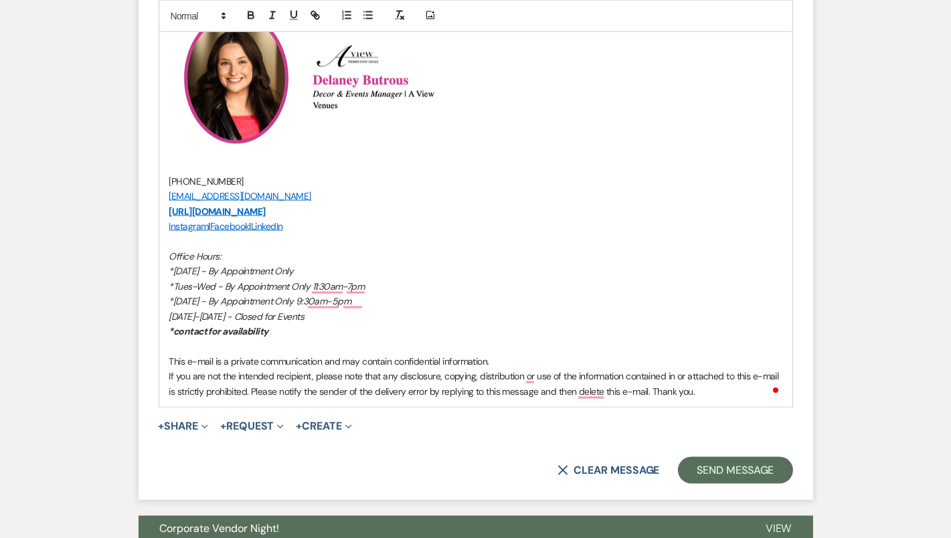
scroll to position [3948, 0]
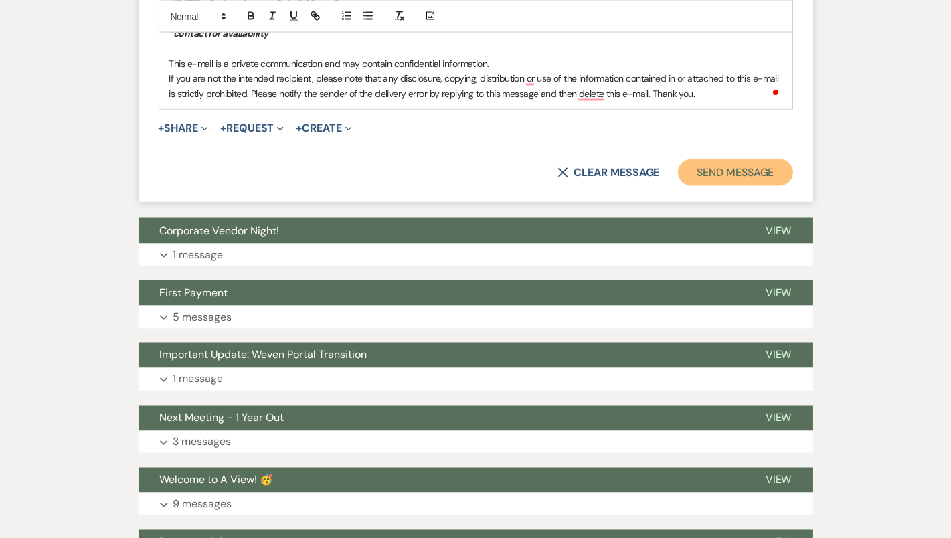
click at [757, 169] on button "Send Message" at bounding box center [735, 172] width 114 height 27
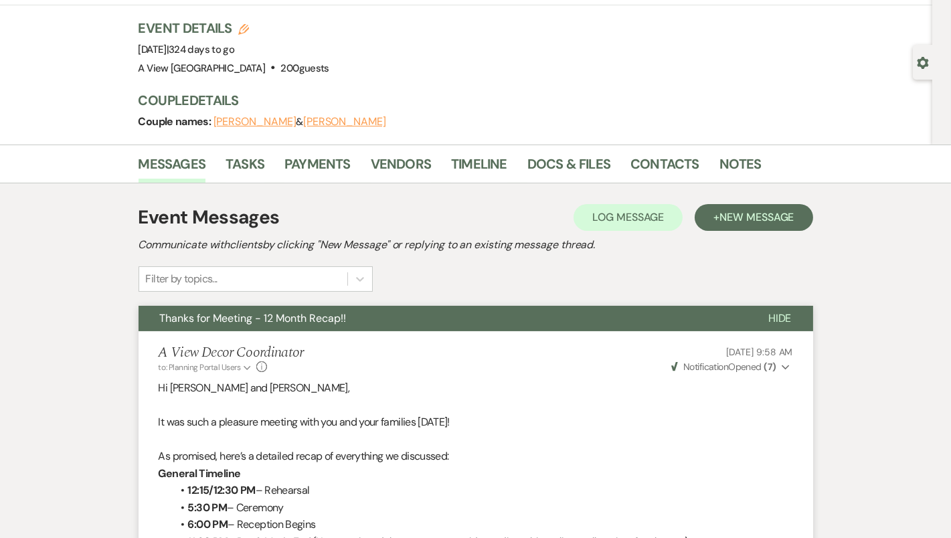
scroll to position [0, 0]
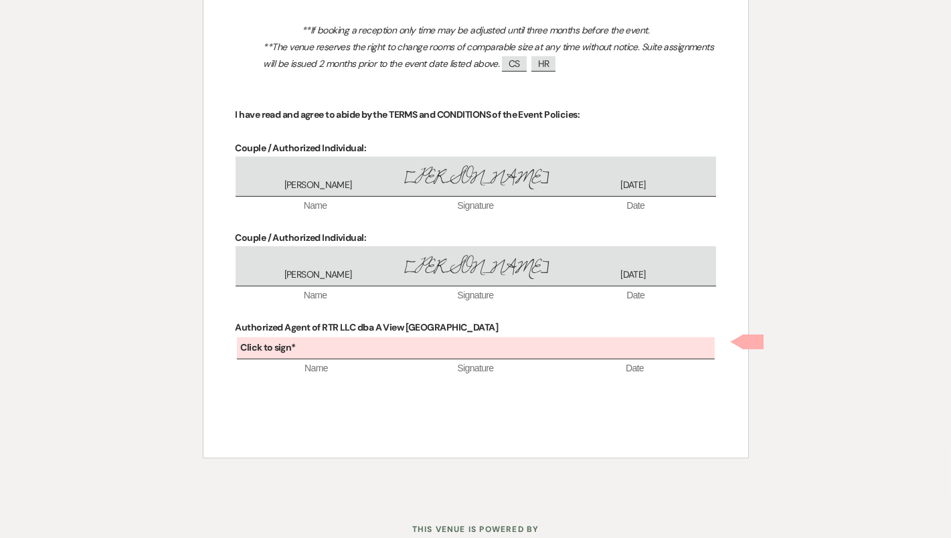
scroll to position [791, 0]
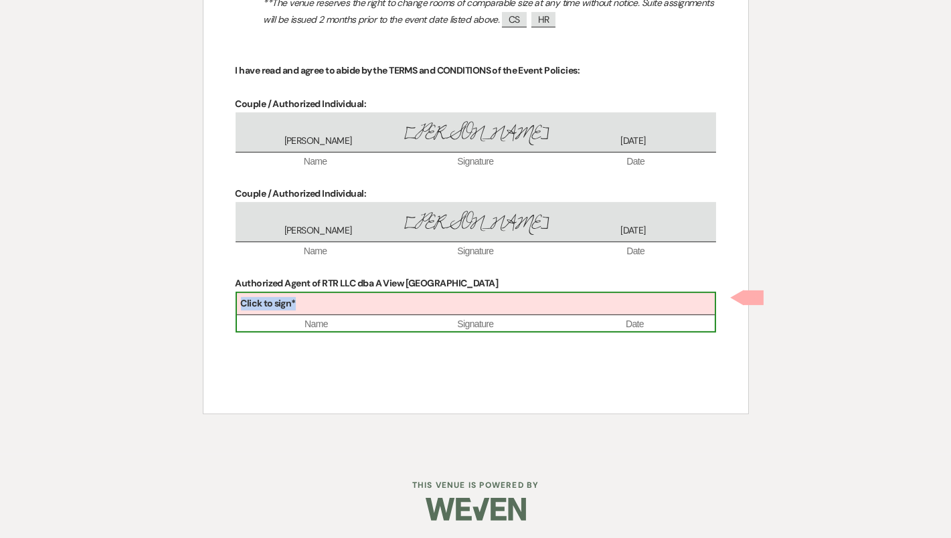
click at [364, 313] on div "Click to sign* Name Signature Date" at bounding box center [475, 312] width 480 height 41
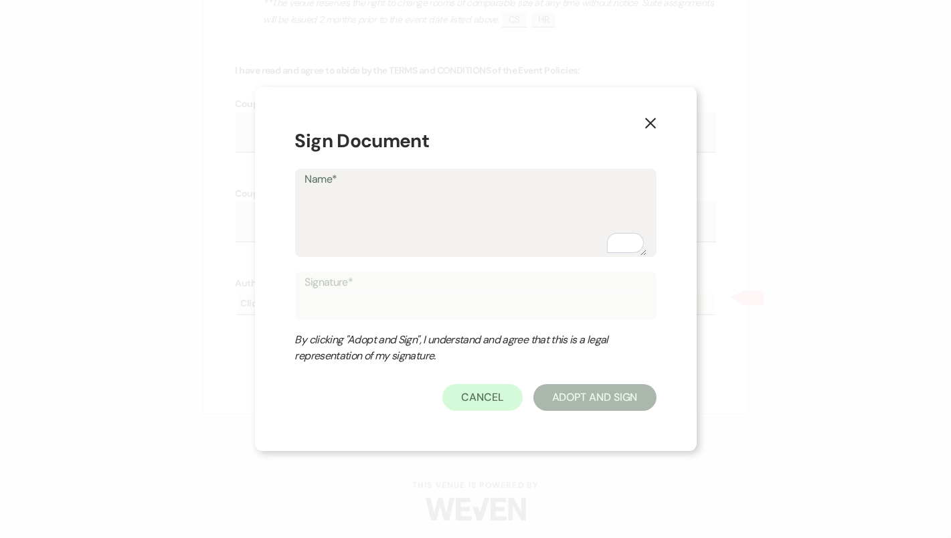
type textarea "D"
type input "D"
type textarea "De"
type input "De"
type textarea "Del"
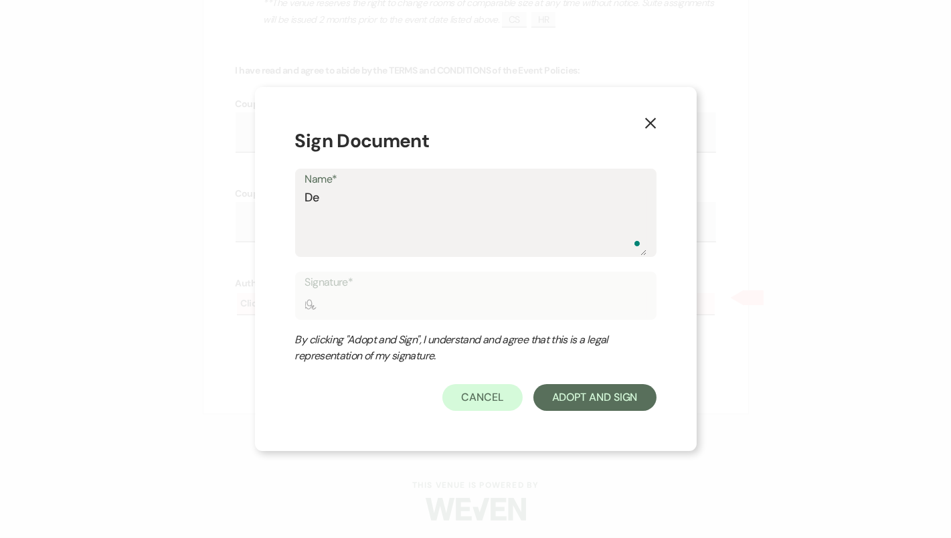
type input "Del"
type textarea "Dela"
type input "Dela"
type textarea "Delan"
type input "Delan"
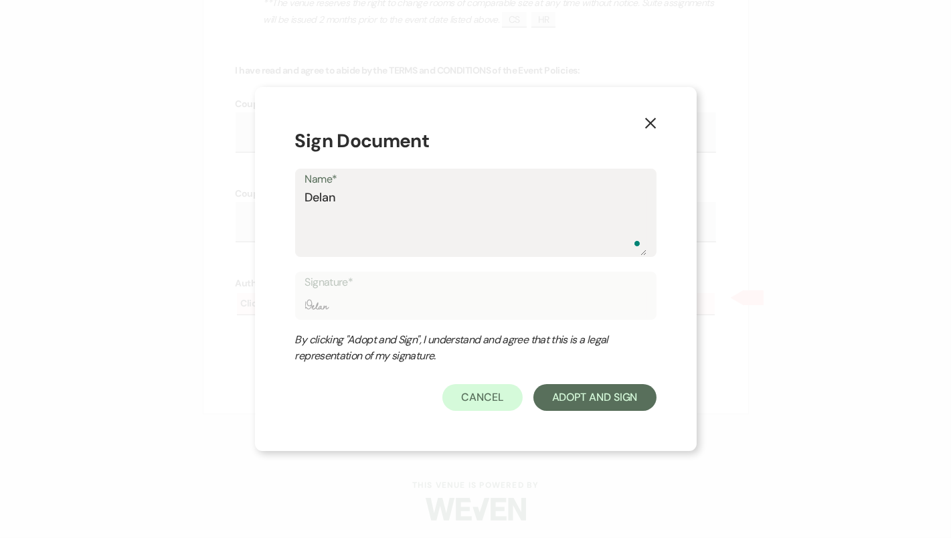
type textarea "[PERSON_NAME]"
type input "[PERSON_NAME]"
type textarea "[PERSON_NAME]"
type input "[PERSON_NAME]"
type textarea "[PERSON_NAME]"
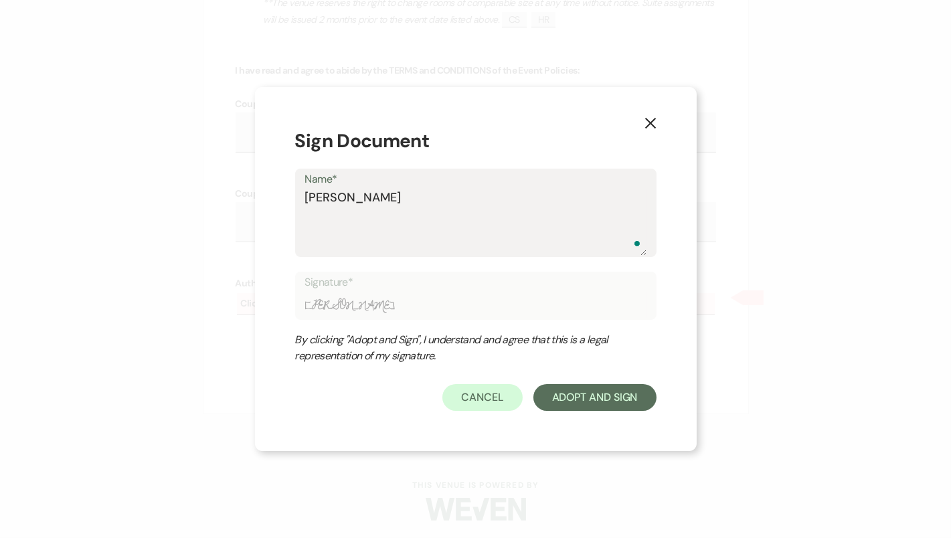
type input "[PERSON_NAME]"
type textarea "Delaney B"
type input "Delaney B"
type textarea "Delaney Bu"
type input "Delaney Bu"
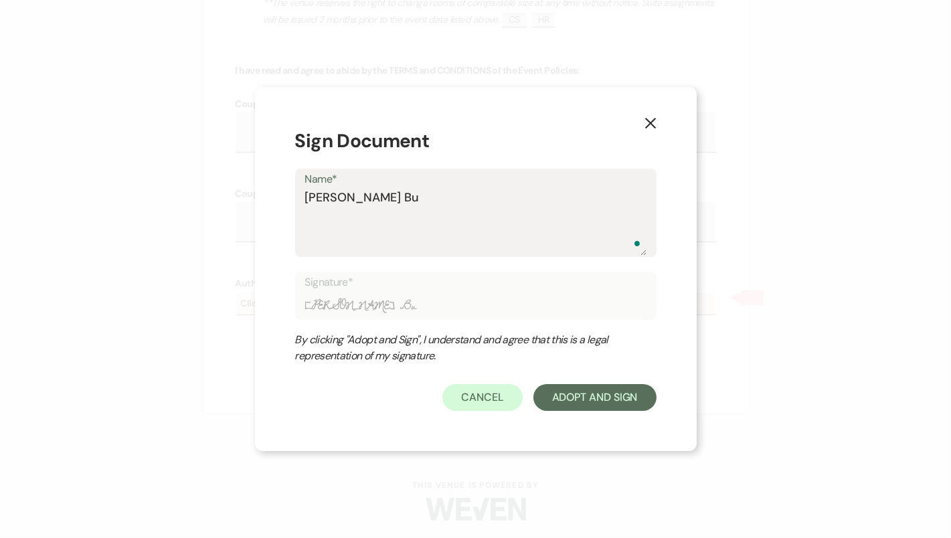
type textarea "Delaney But"
type input "Delaney But"
type textarea "Delaney Butr"
type input "Delaney Butr"
type textarea "Delaney Butro"
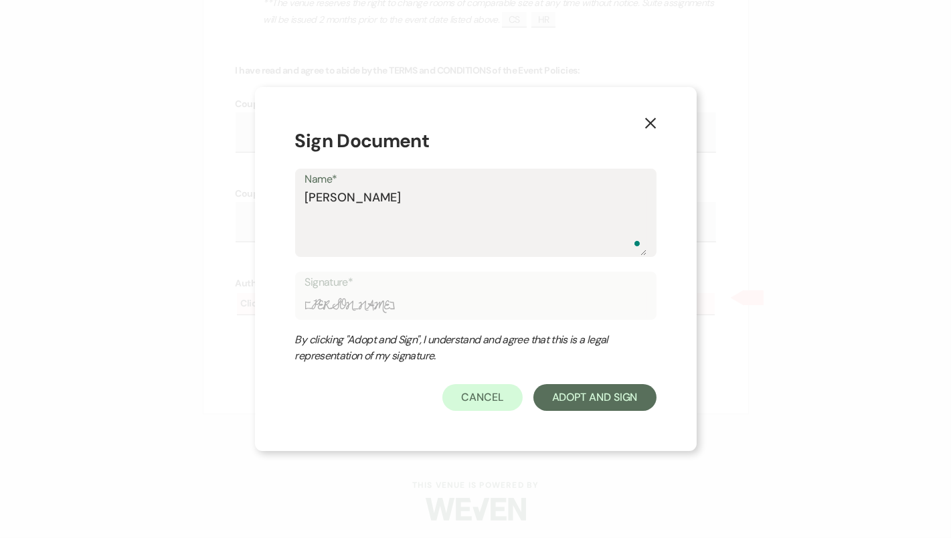
type input "Delaney Butro"
type textarea "Delaney Butrou"
type input "Delaney Butrou"
type textarea "Delaney Butrous"
type input "Delaney Butrous"
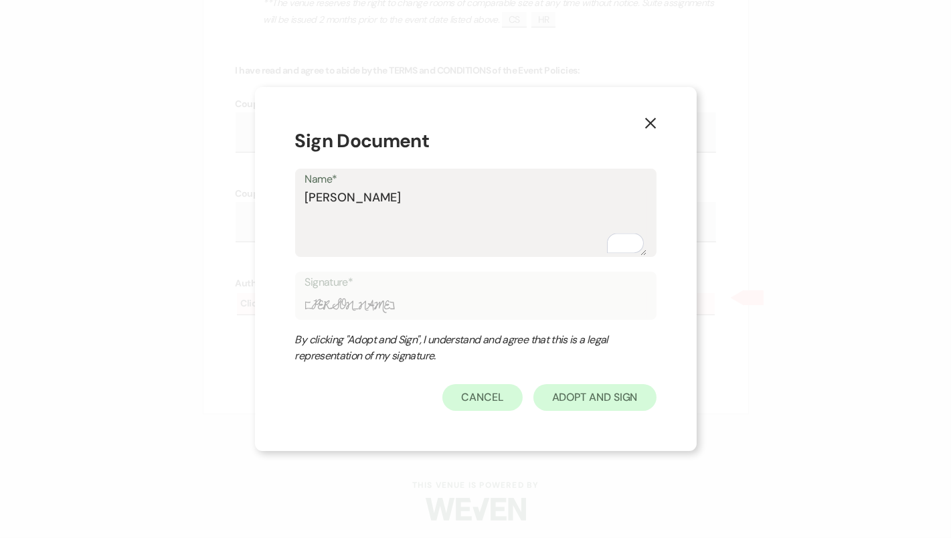
type textarea "Delaney Butrous"
click at [609, 401] on button "Adopt And Sign" at bounding box center [594, 397] width 123 height 27
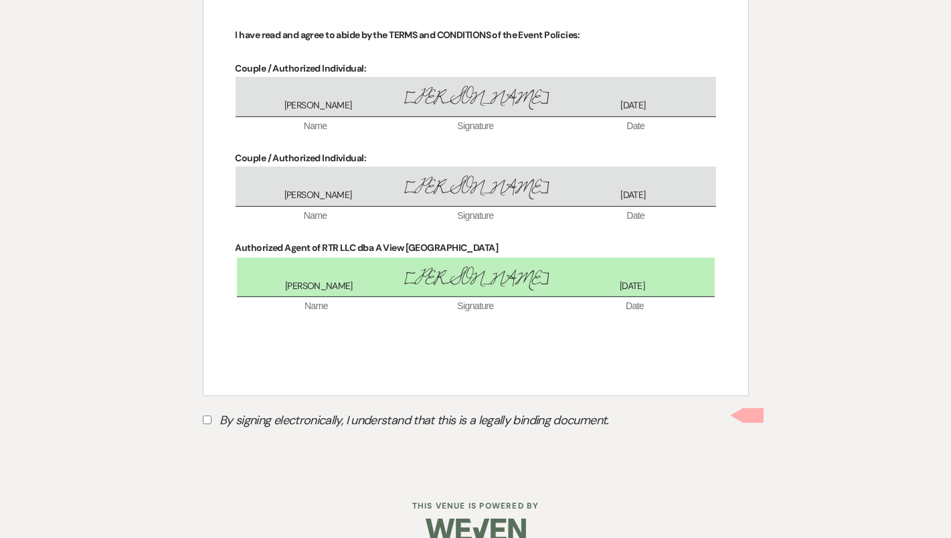
scroll to position [848, 0]
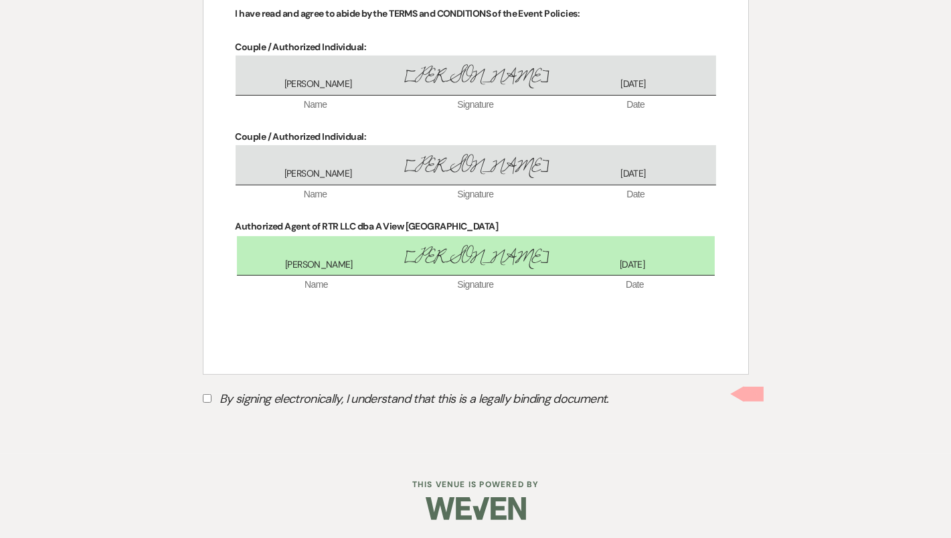
click at [609, 399] on label "By signing electronically, I understand that this is a legally binding document." at bounding box center [476, 400] width 546 height 25
click at [211, 399] on input "By signing electronically, I understand that this is a legally binding document." at bounding box center [207, 398] width 9 height 9
checkbox input "true"
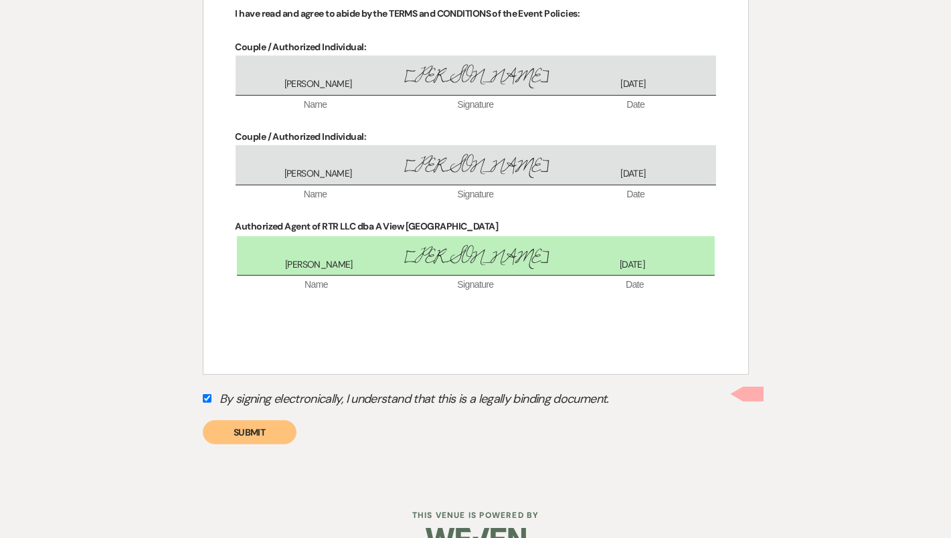
click at [234, 429] on button "Submit" at bounding box center [250, 432] width 94 height 24
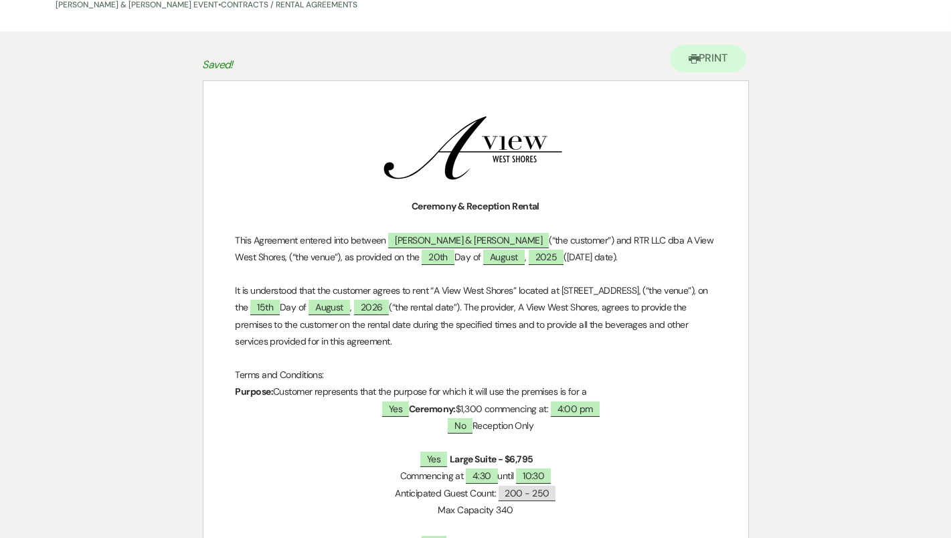
scroll to position [0, 0]
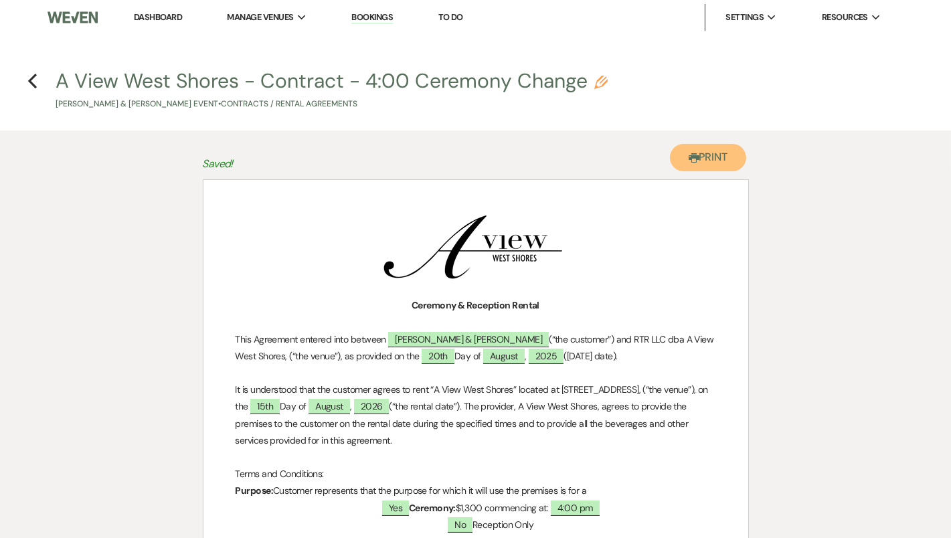
click at [690, 159] on icon "Printer" at bounding box center [693, 158] width 11 height 11
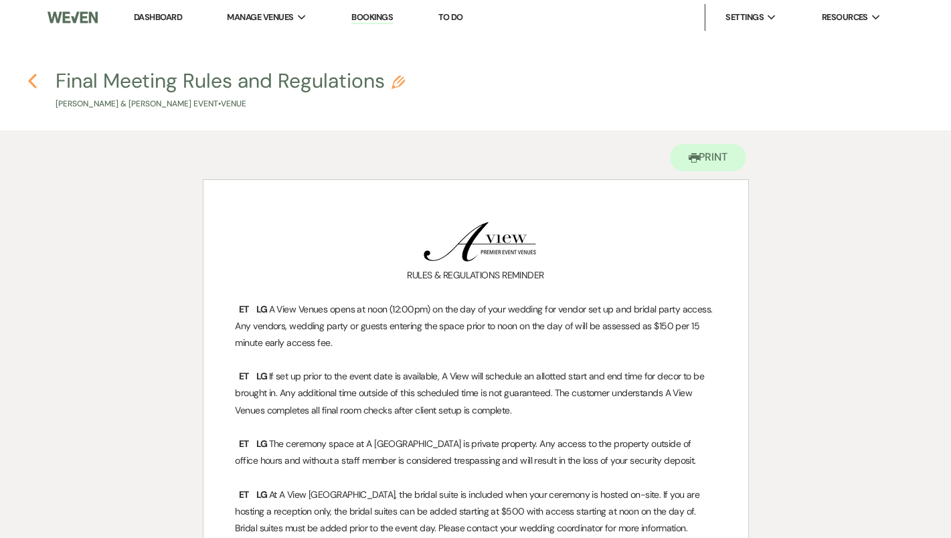
click at [30, 80] on use "button" at bounding box center [32, 81] width 9 height 15
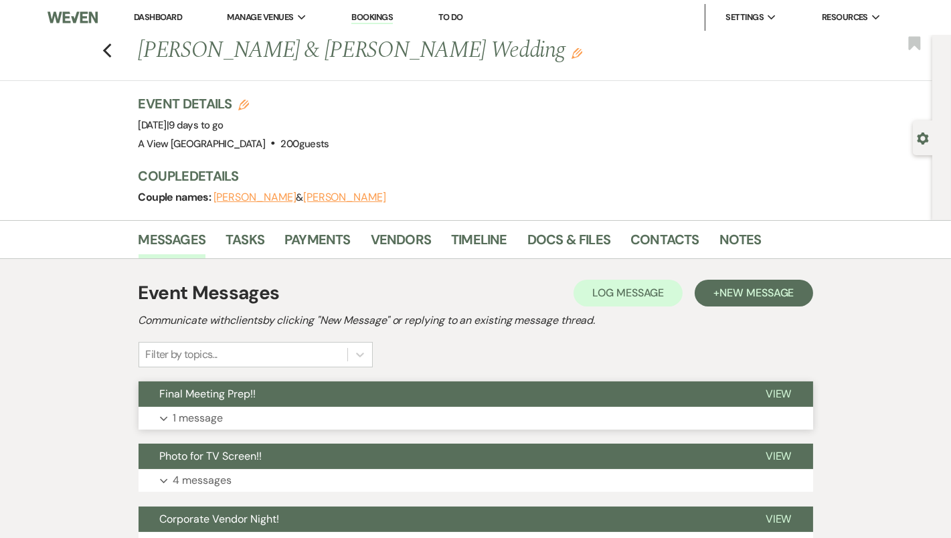
click at [295, 400] on button "Final Meeting Prep!!" at bounding box center [440, 393] width 605 height 25
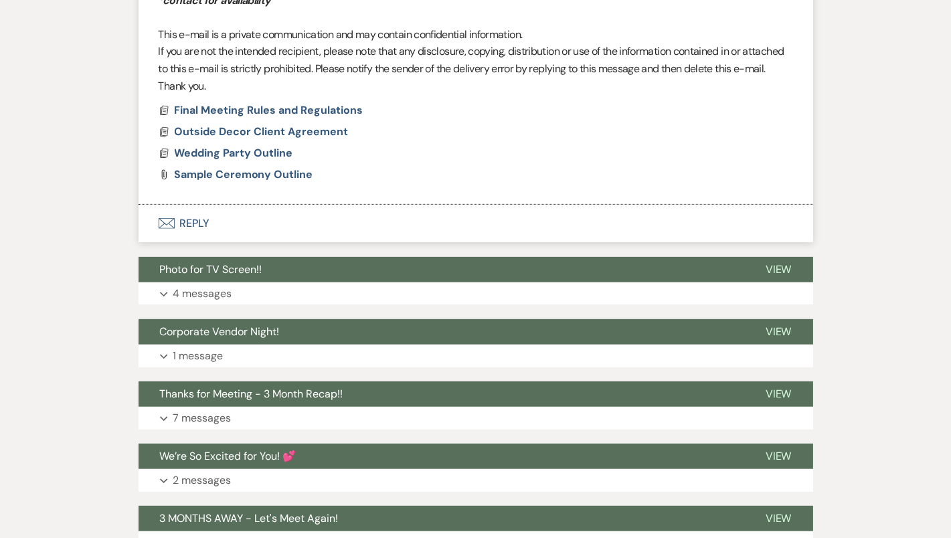
scroll to position [1143, 0]
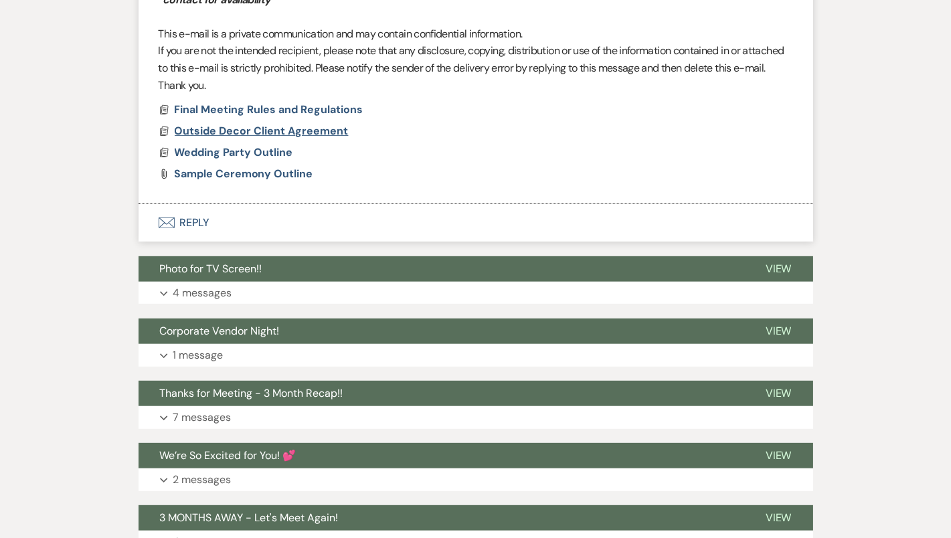
click at [304, 128] on span "Outside Decor Client Agreement" at bounding box center [262, 131] width 174 height 14
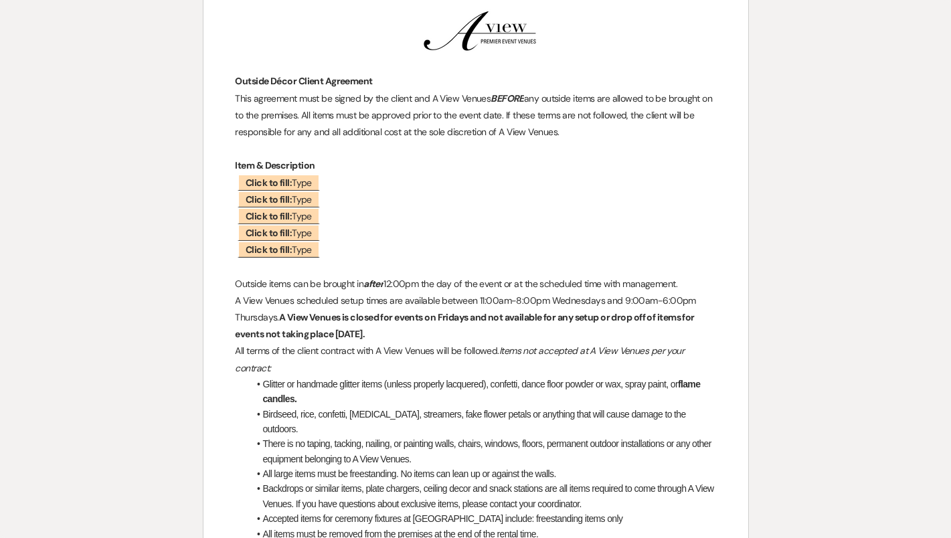
scroll to position [0, 0]
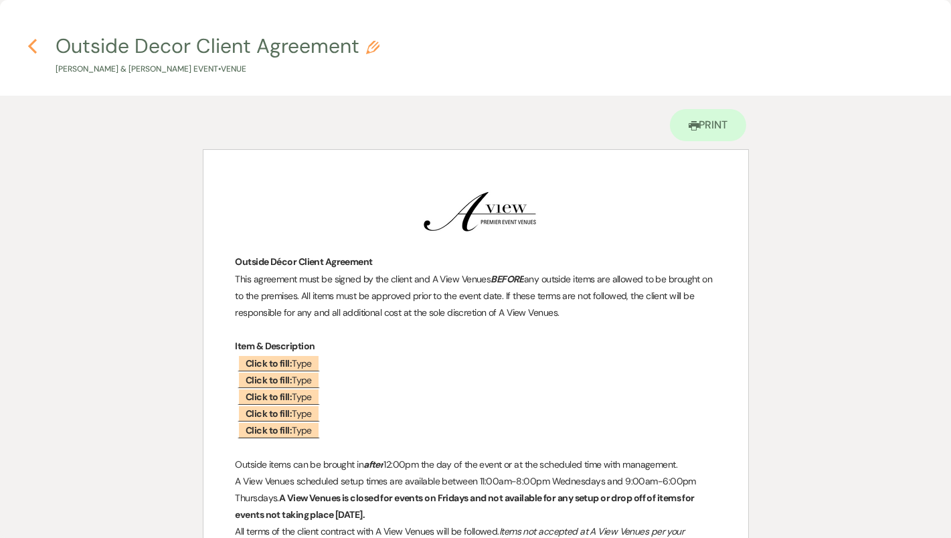
click at [36, 39] on icon "Previous" at bounding box center [32, 46] width 10 height 16
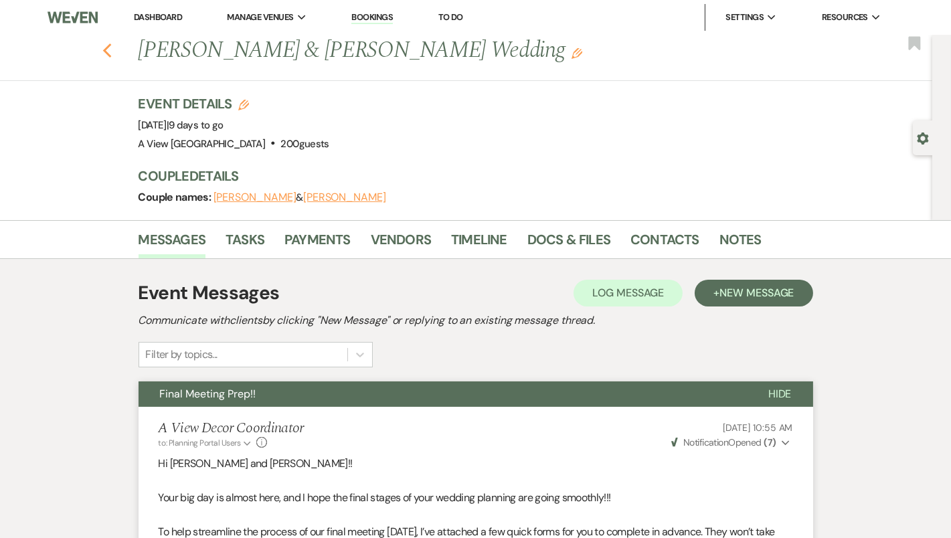
click at [107, 43] on icon "Previous" at bounding box center [107, 51] width 10 height 16
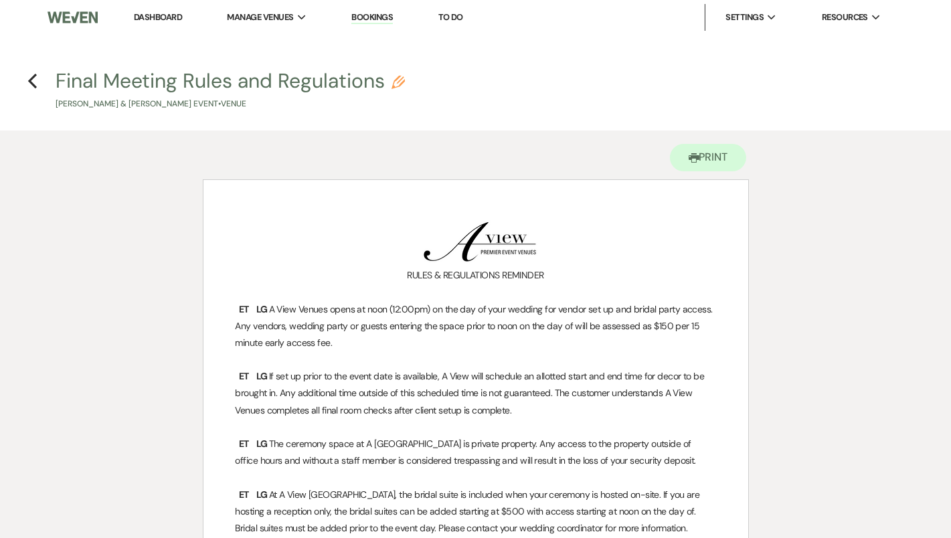
click at [479, 228] on img "﻿ ﻿" at bounding box center [476, 240] width 134 height 54
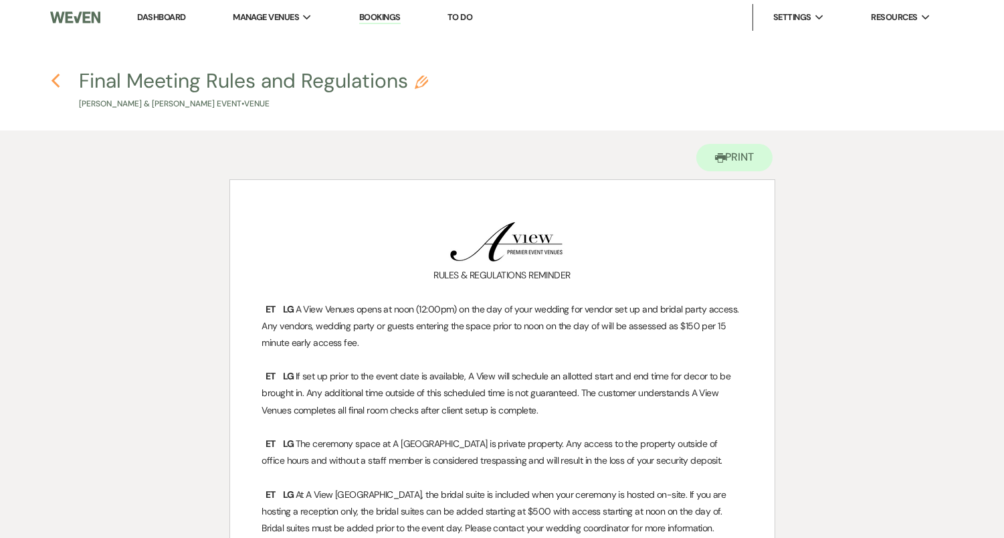
click at [52, 82] on icon "Previous" at bounding box center [56, 81] width 10 height 16
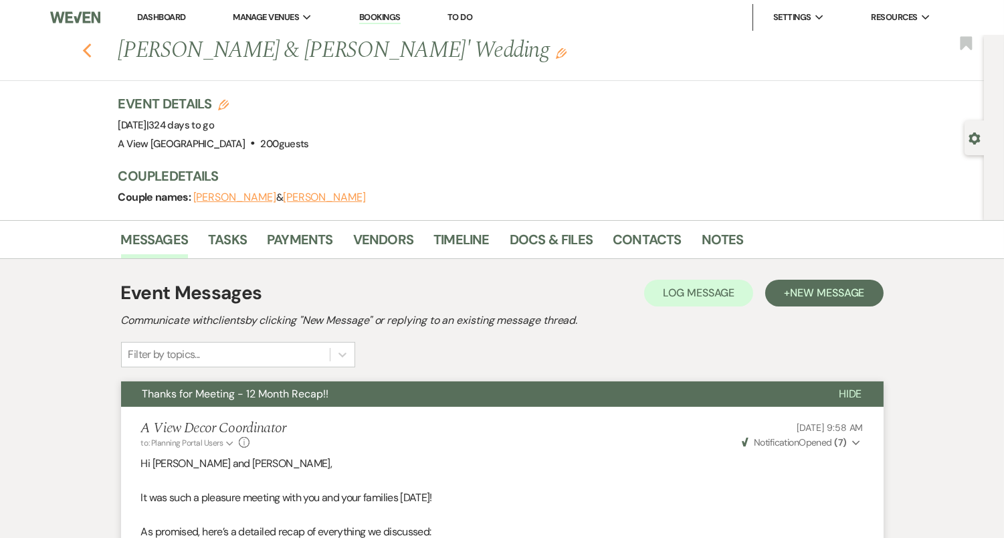
click at [87, 48] on use "button" at bounding box center [86, 50] width 9 height 15
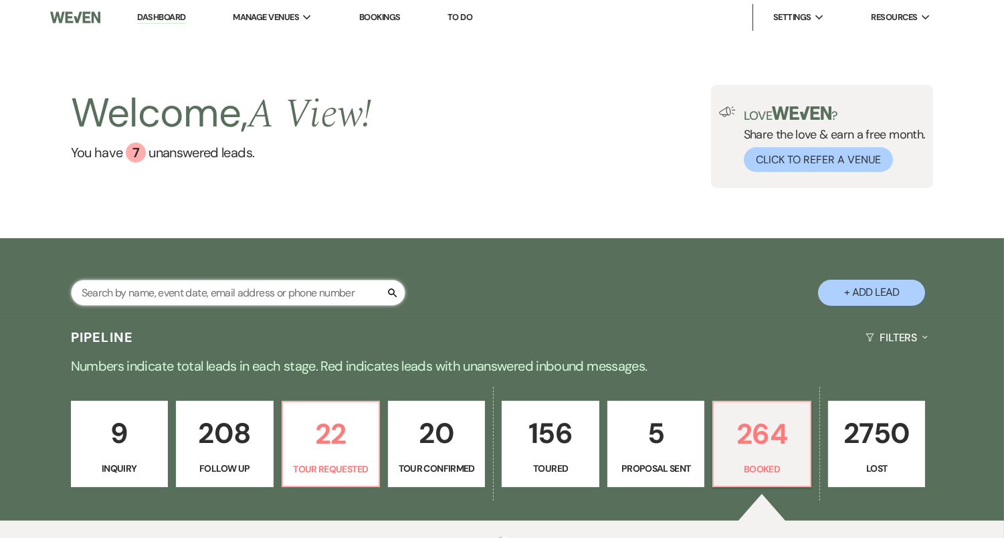
click at [274, 290] on input "text" at bounding box center [238, 293] width 334 height 26
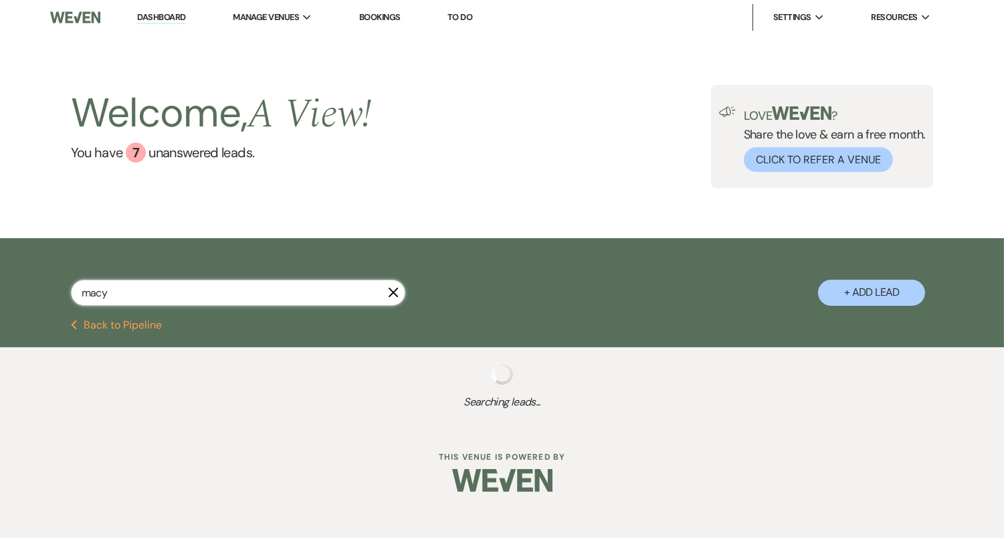
type input "[PERSON_NAME]"
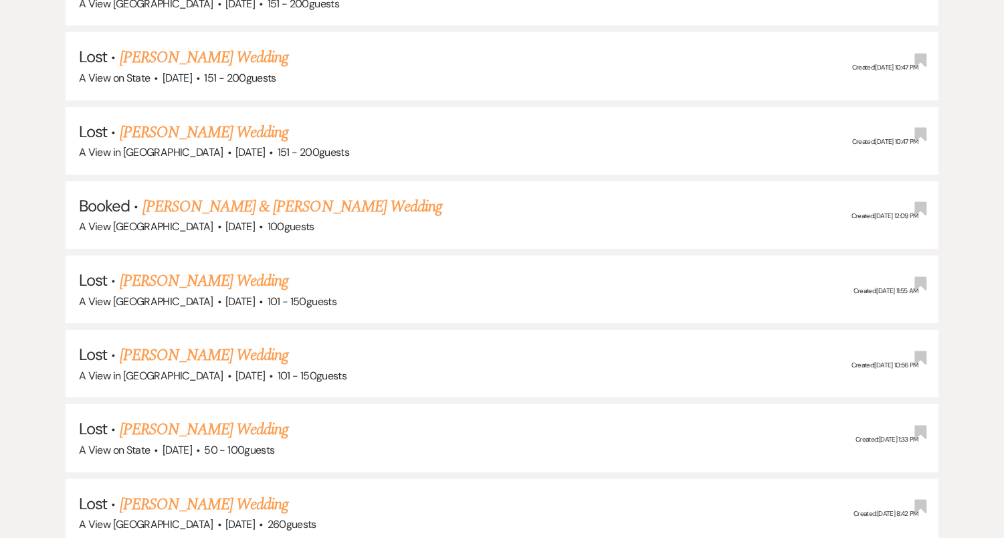
scroll to position [553, 0]
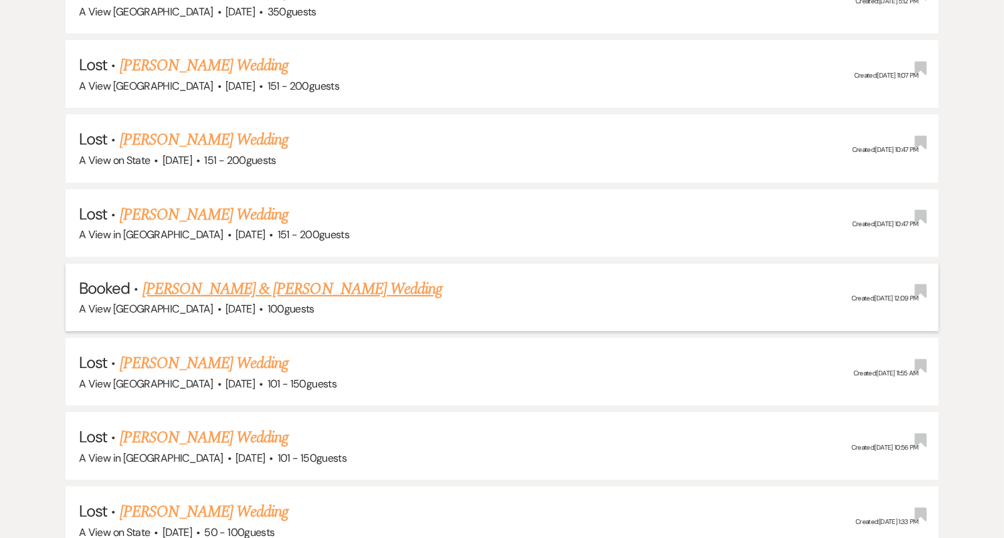
click at [271, 281] on link "[PERSON_NAME] & [PERSON_NAME] Wedding" at bounding box center [292, 289] width 300 height 24
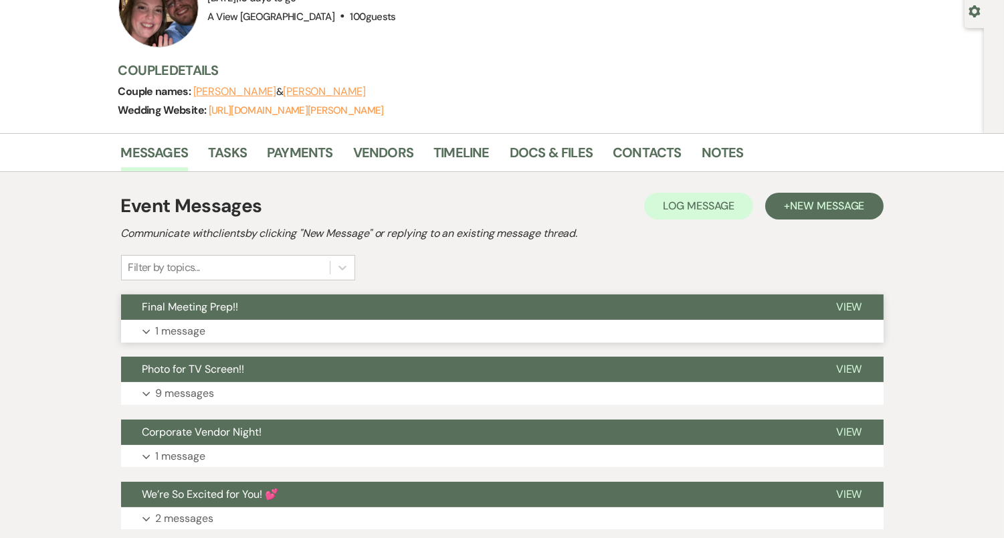
click at [493, 326] on button "Expand 1 message" at bounding box center [502, 331] width 763 height 23
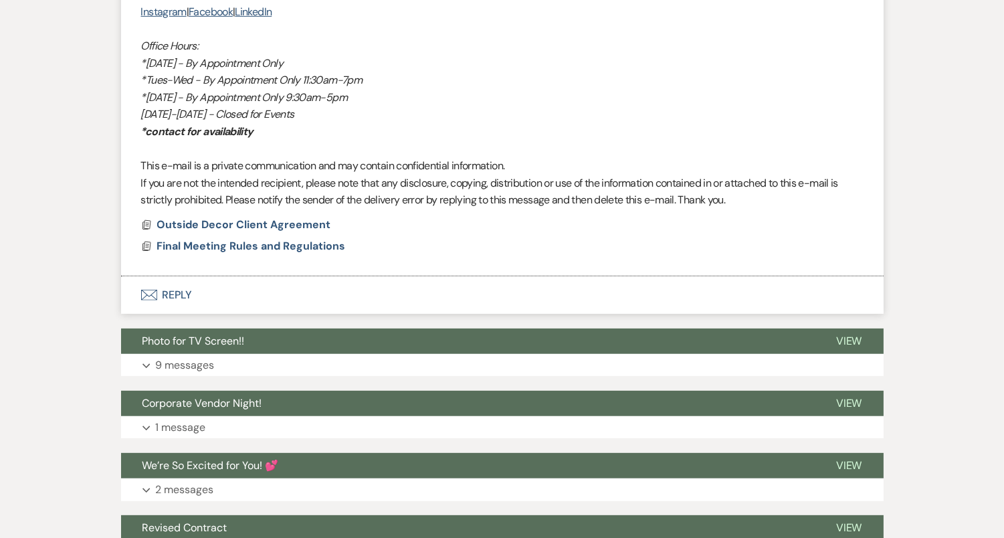
scroll to position [1032, 0]
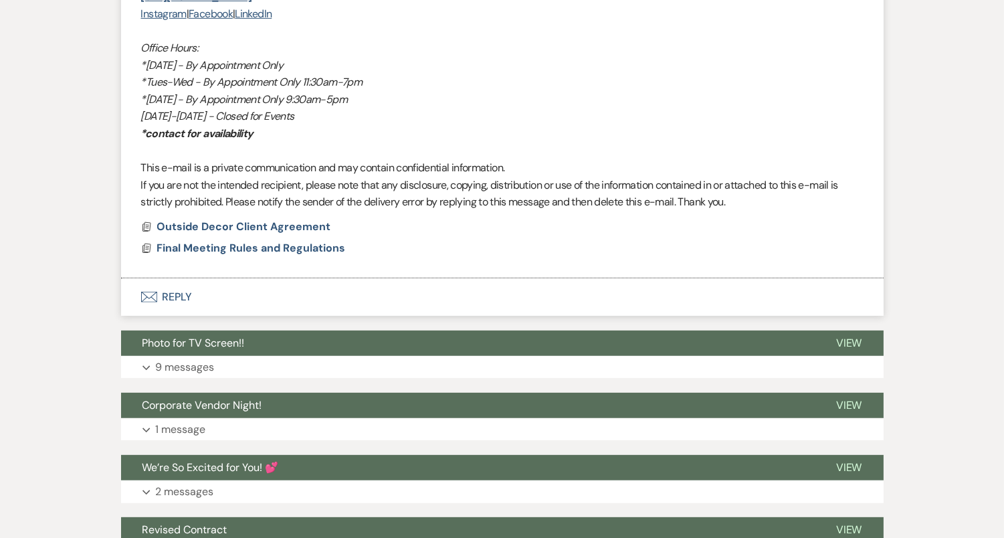
click at [480, 318] on div "Event Messages Log Log Message + New Message Communicate with clients by clicki…" at bounding box center [502, 332] width 763 height 2102
click at [480, 296] on button "Envelope Reply" at bounding box center [502, 296] width 763 height 37
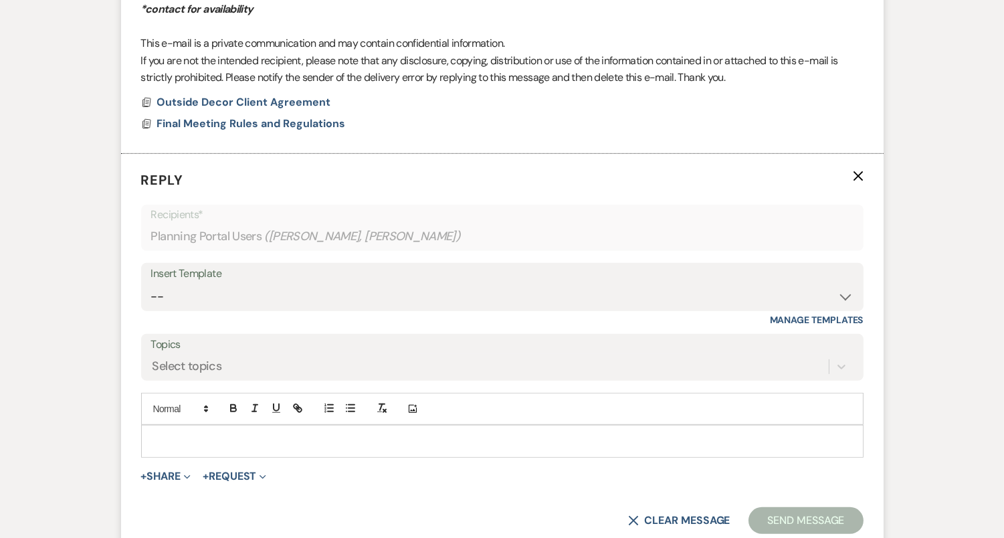
scroll to position [1392, 0]
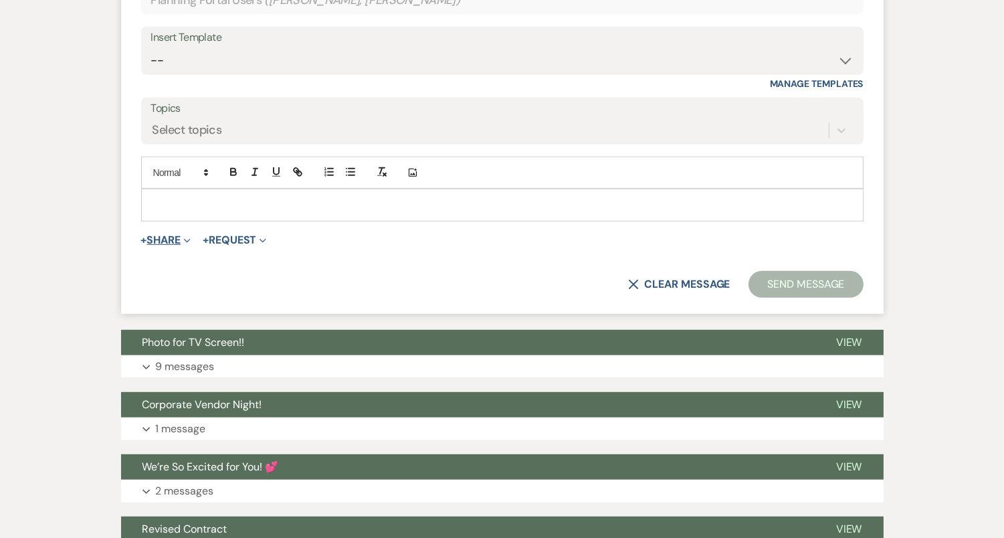
click at [173, 235] on button "+ Share Expand" at bounding box center [166, 240] width 50 height 11
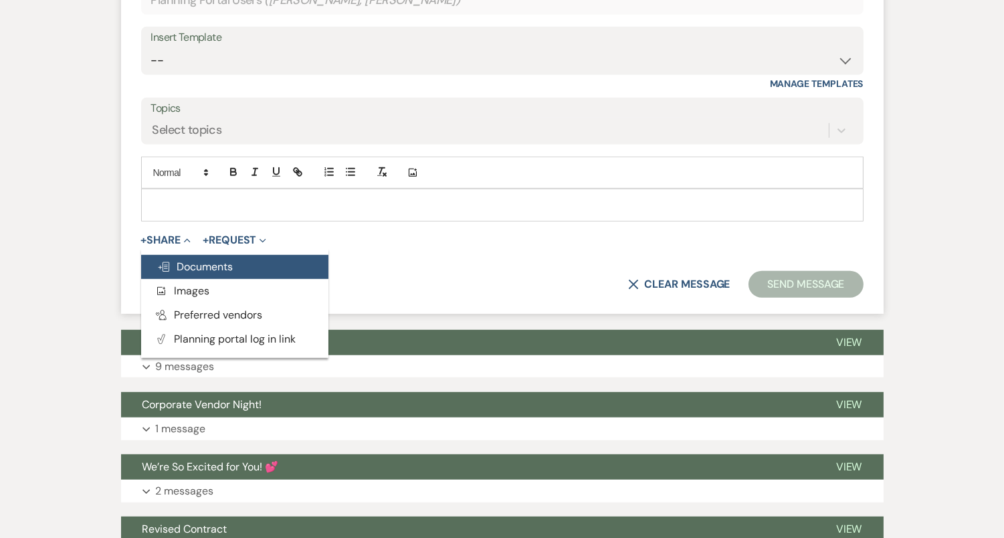
click at [201, 263] on span "Doc Upload Documents" at bounding box center [195, 267] width 76 height 14
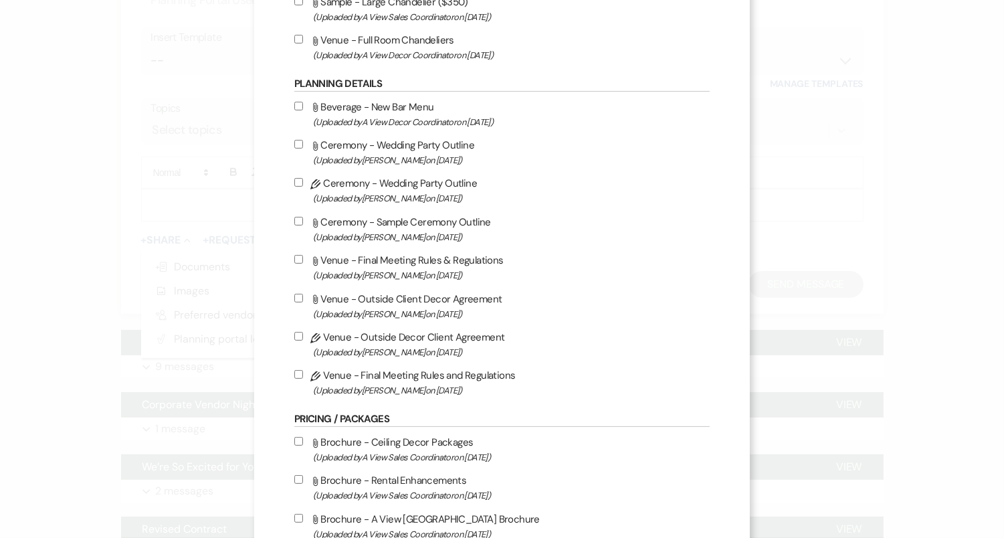
scroll to position [472, 0]
click at [303, 337] on input "Pencil Venue - Outside Decor Client Agreement (Uploaded by Britney McLaughlin o…" at bounding box center [298, 335] width 9 height 9
checkbox input "true"
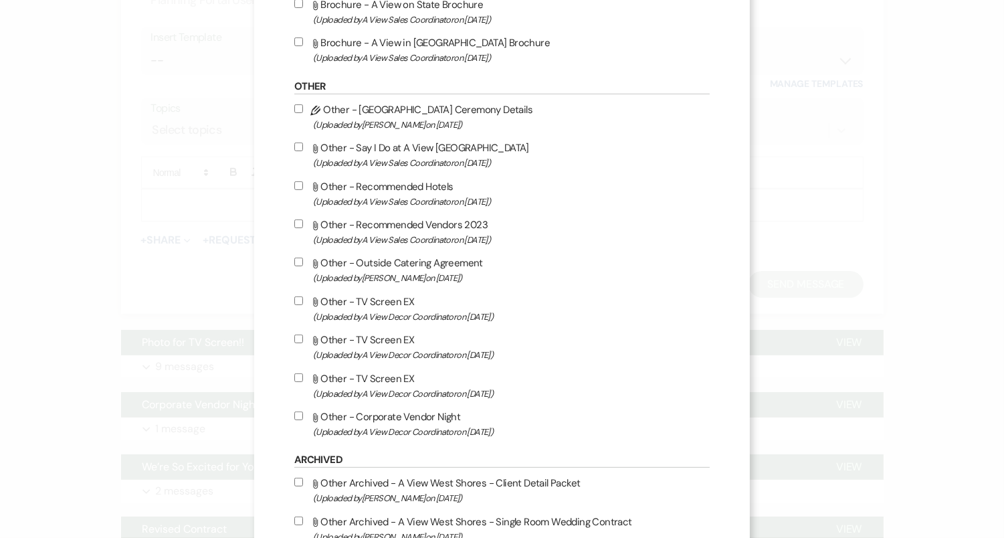
scroll to position [1115, 0]
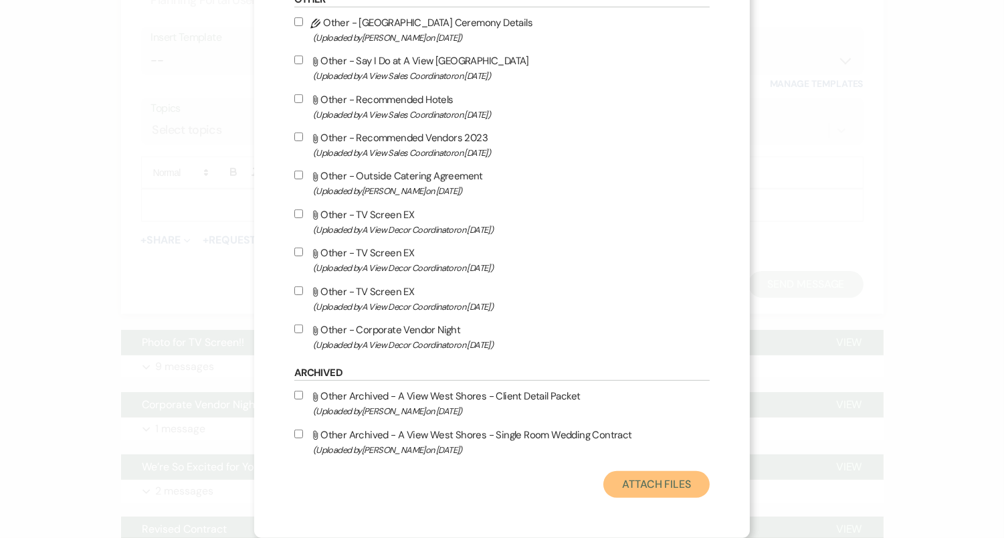
click at [662, 486] on button "Attach Files" at bounding box center [656, 484] width 106 height 27
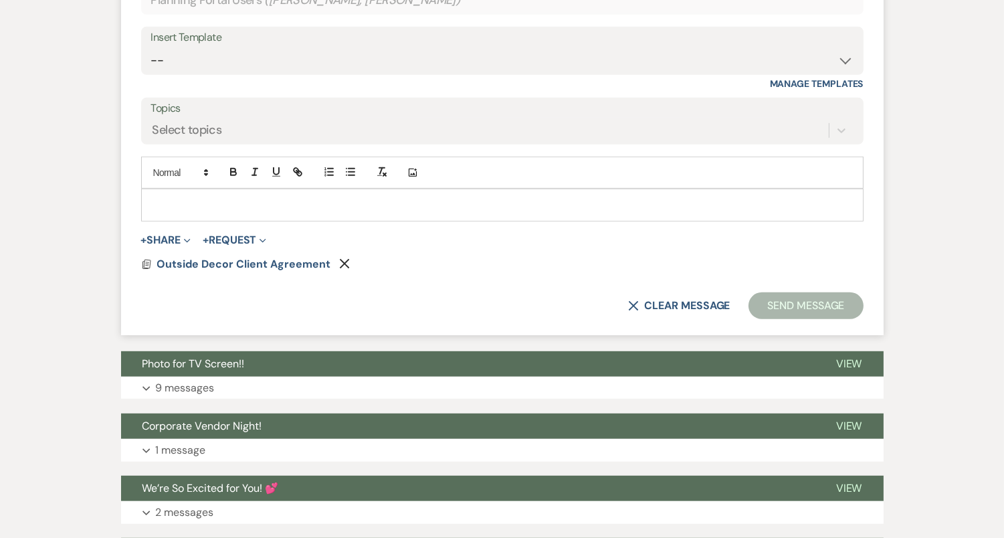
click at [342, 211] on div at bounding box center [502, 204] width 721 height 31
click at [825, 311] on button "Send Message" at bounding box center [806, 305] width 114 height 27
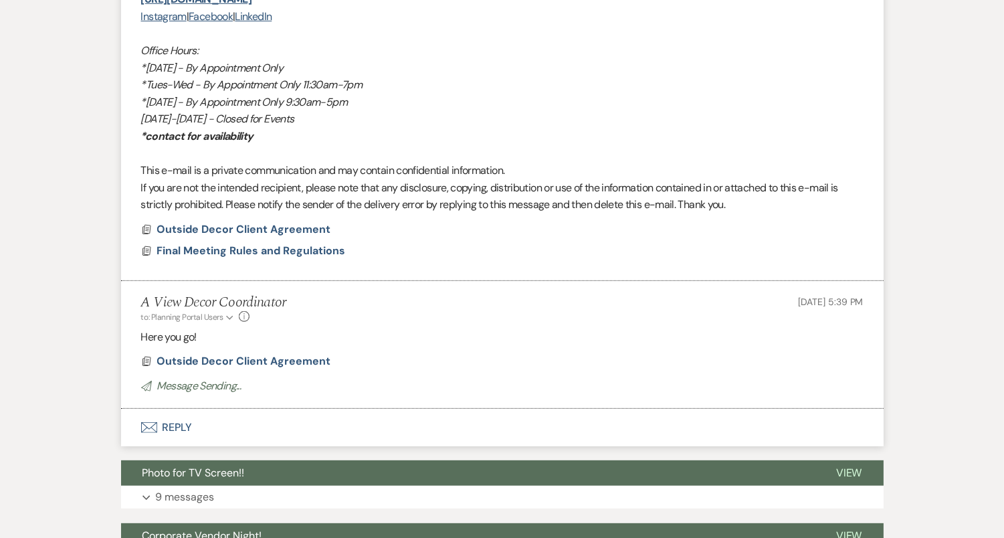
scroll to position [1035, 0]
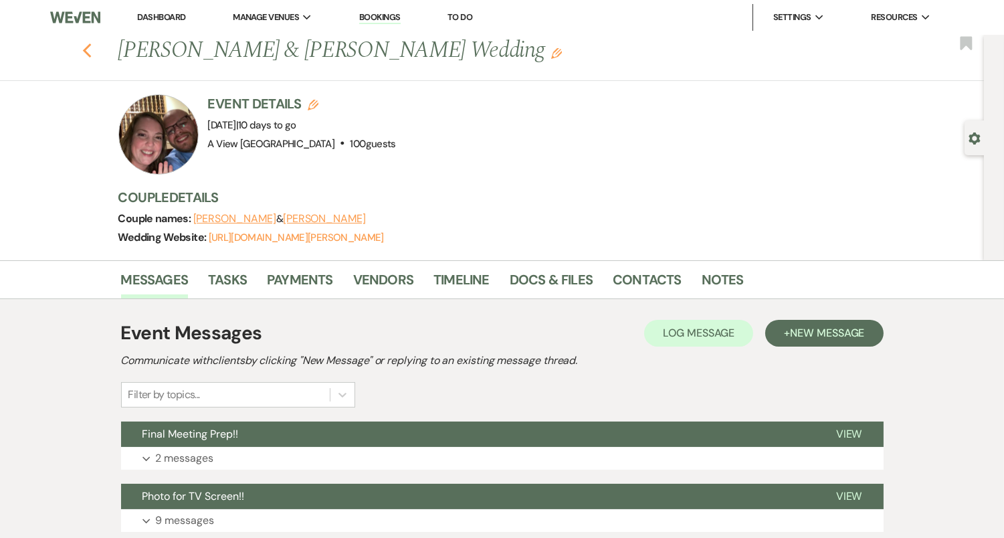
click at [84, 43] on icon "Previous" at bounding box center [87, 51] width 10 height 16
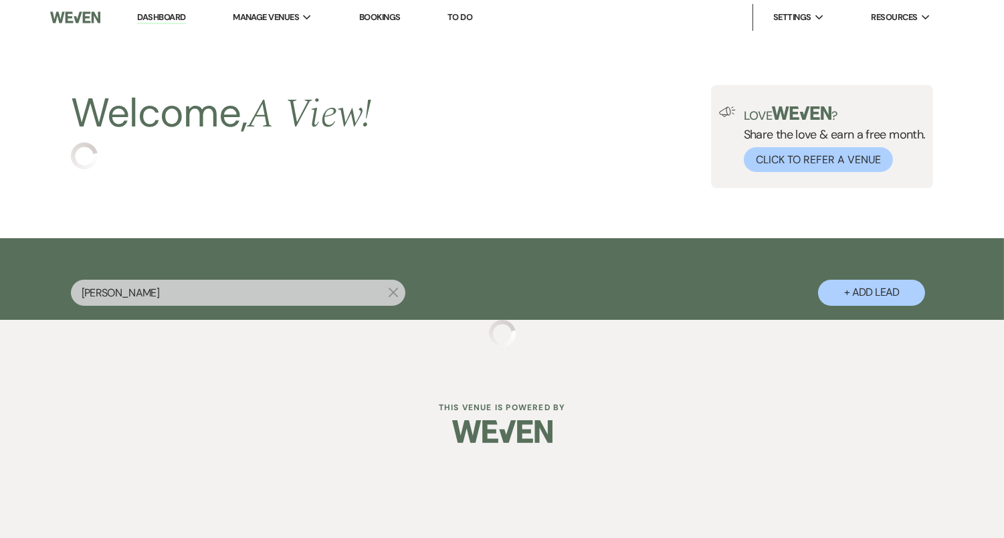
click at [185, 290] on input "[PERSON_NAME]" at bounding box center [238, 293] width 334 height 26
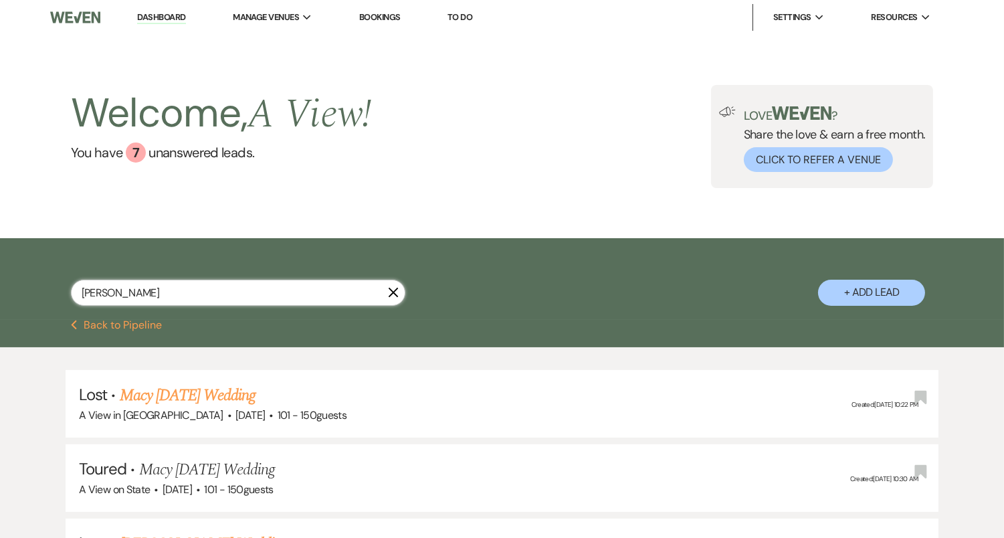
click at [185, 290] on input "[PERSON_NAME]" at bounding box center [238, 293] width 334 height 26
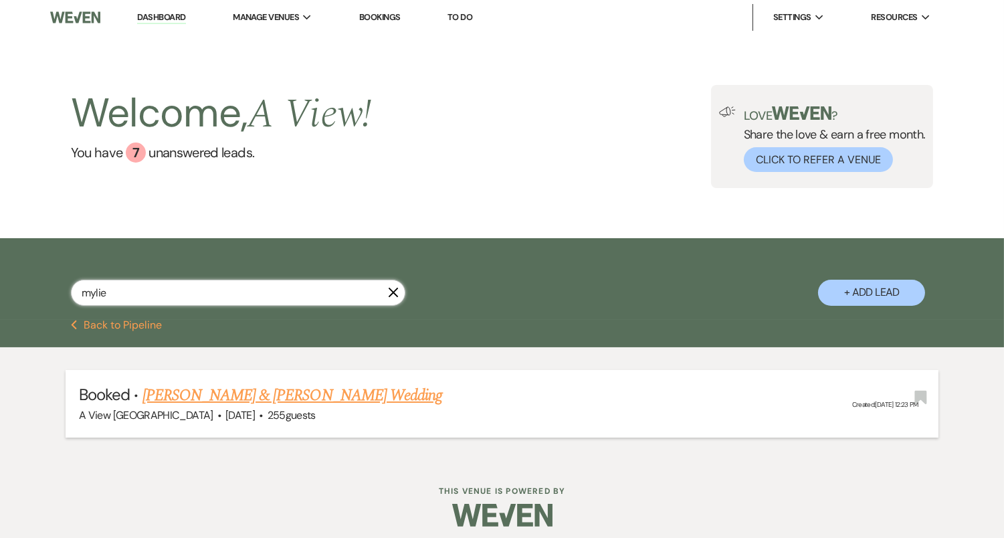
type input "mylie"
click at [326, 399] on link "[PERSON_NAME] & [PERSON_NAME] Wedding" at bounding box center [292, 395] width 300 height 24
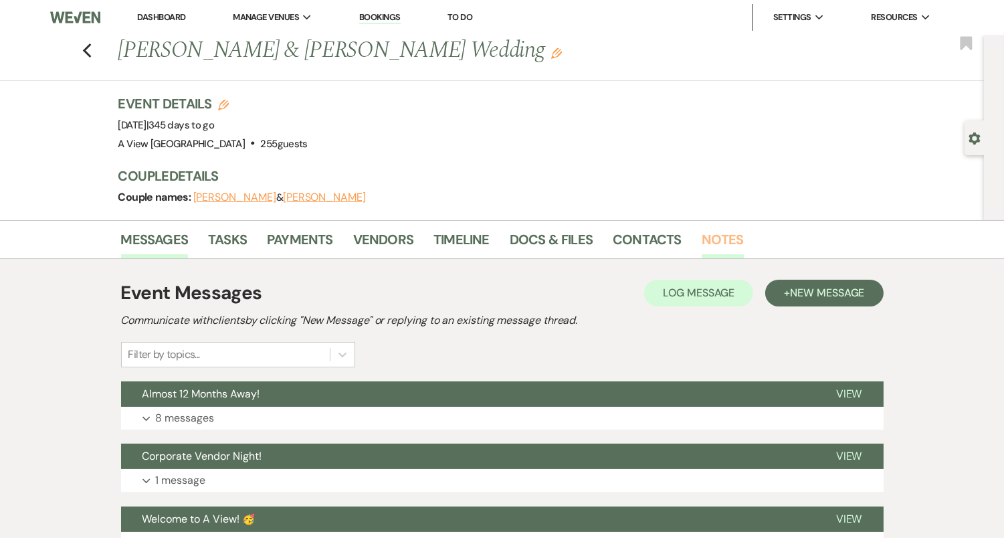
click at [731, 232] on link "Notes" at bounding box center [723, 243] width 42 height 29
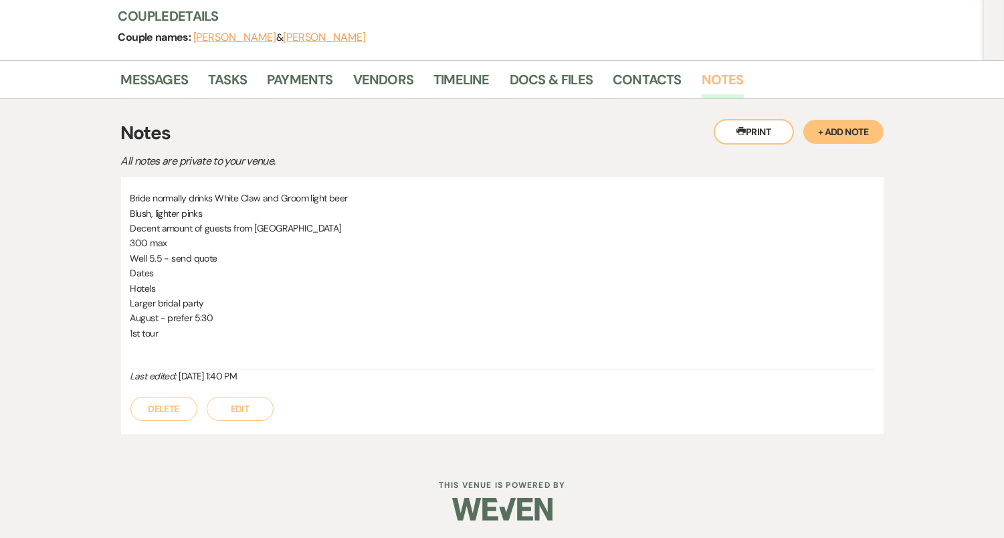
scroll to position [159, 0]
click at [838, 128] on button "+ Add Note" at bounding box center [843, 133] width 80 height 24
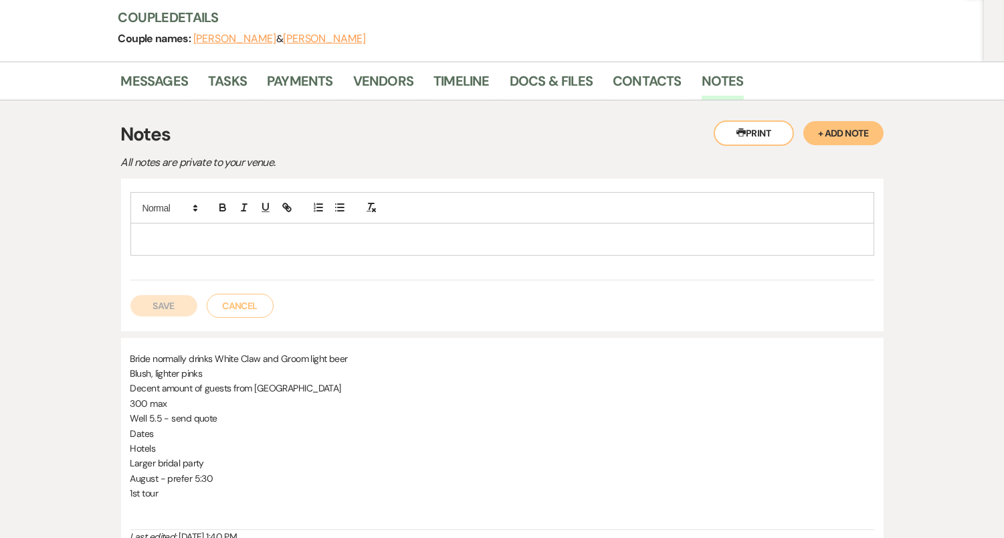
click at [496, 235] on p at bounding box center [502, 238] width 722 height 15
click at [173, 237] on p "To enrich screen reader interactions, please activate Accessibility in Grammarl…" at bounding box center [502, 238] width 722 height 15
click at [260, 294] on button "Cancel" at bounding box center [240, 306] width 67 height 24
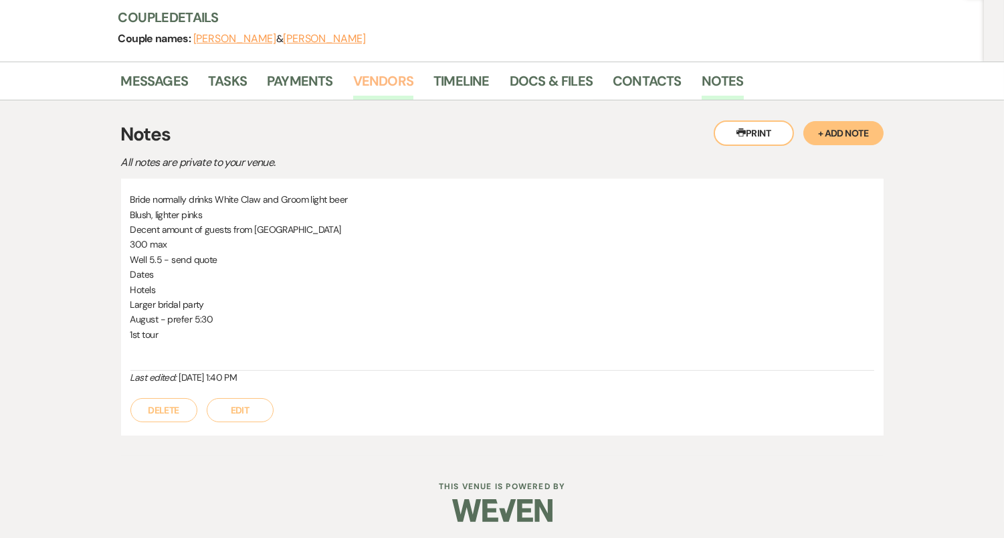
click at [393, 79] on link "Vendors" at bounding box center [383, 84] width 60 height 29
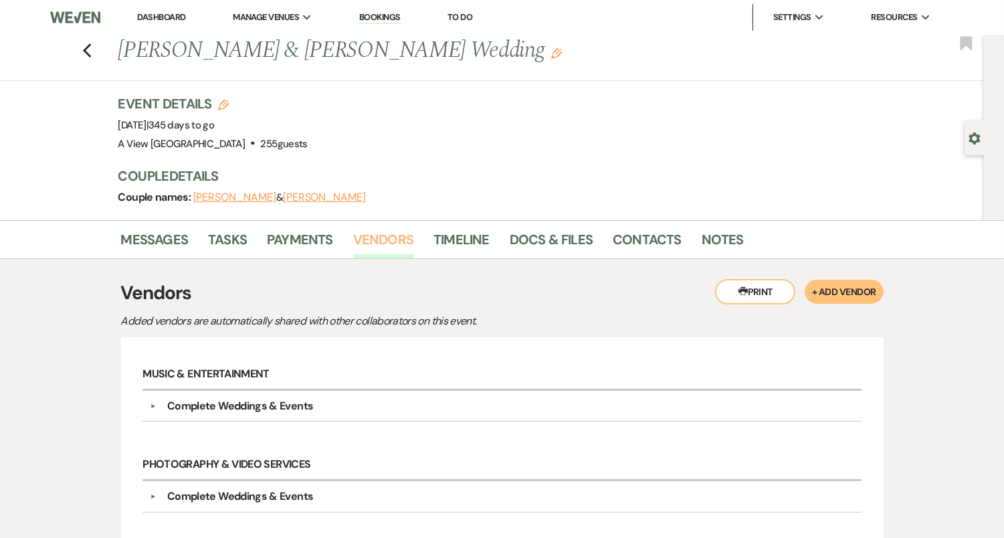
scroll to position [215, 0]
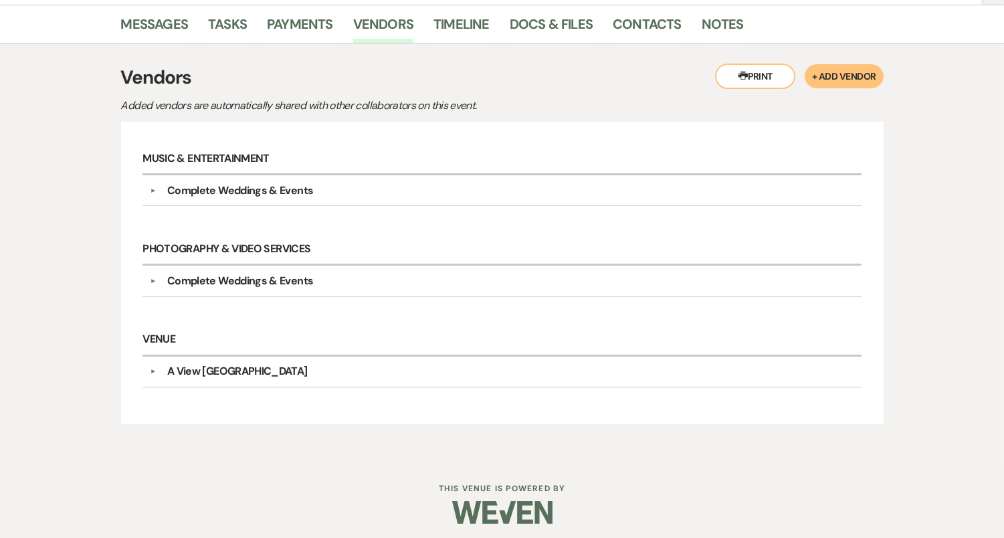
click at [264, 281] on div "Complete Weddings & Events" at bounding box center [240, 281] width 146 height 16
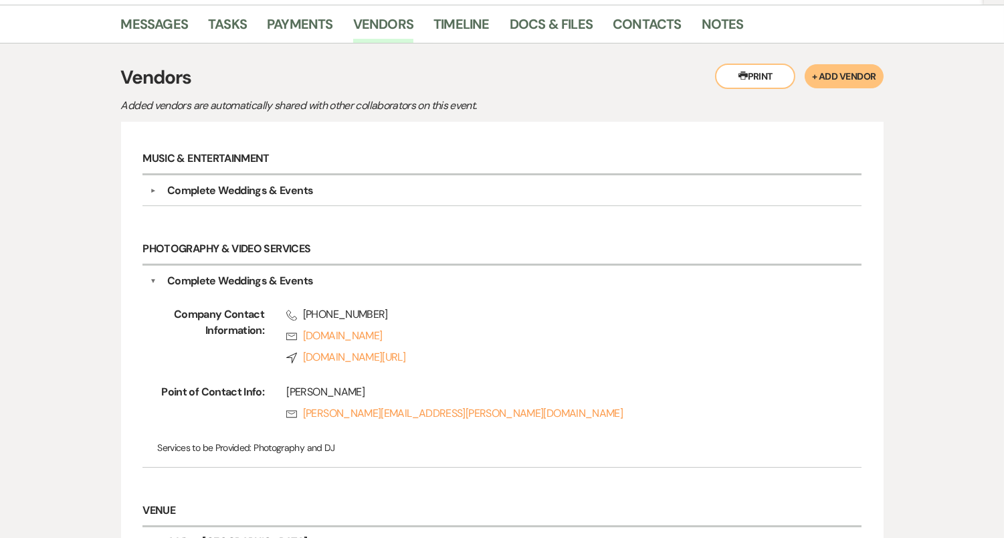
click at [248, 191] on div "Complete Weddings & Events" at bounding box center [240, 191] width 146 height 16
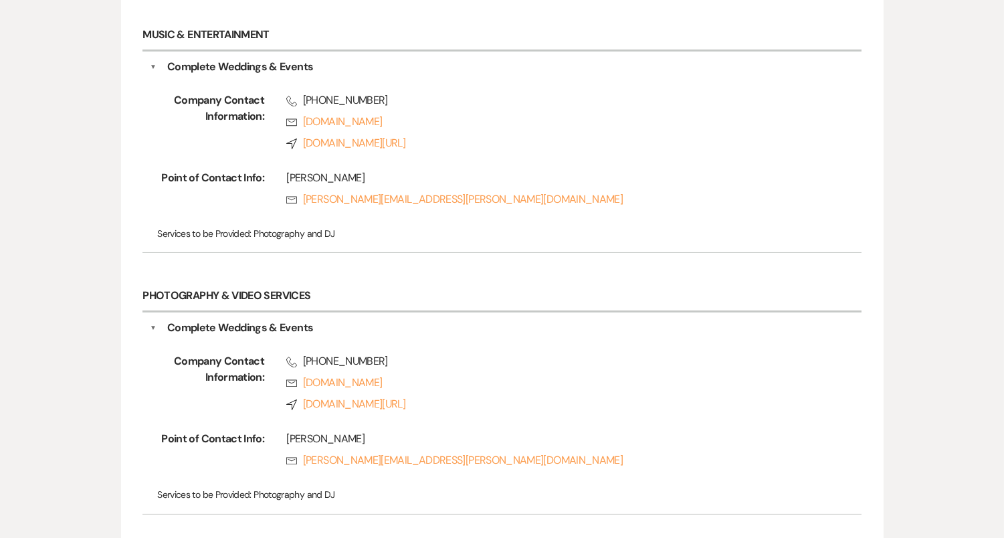
scroll to position [0, 0]
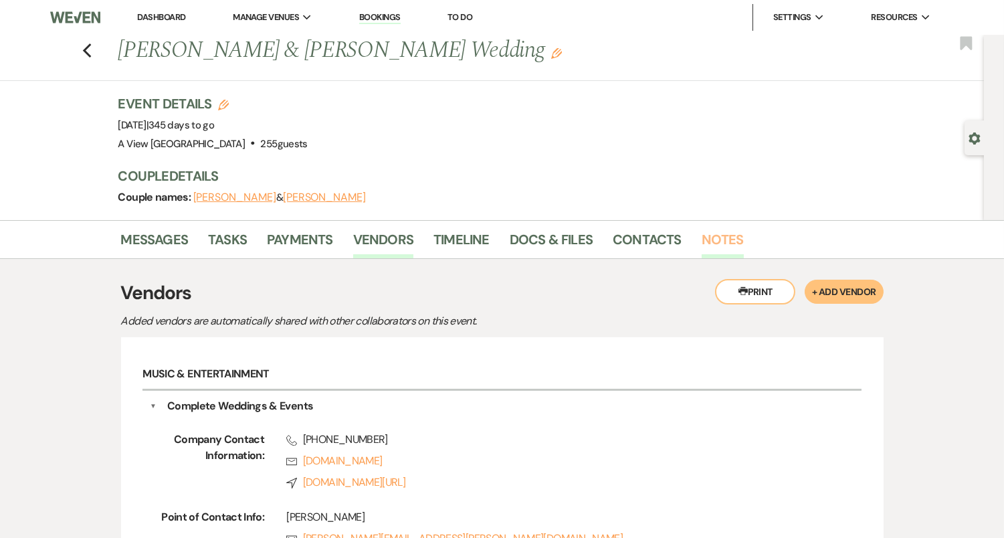
click at [726, 242] on link "Notes" at bounding box center [723, 243] width 42 height 29
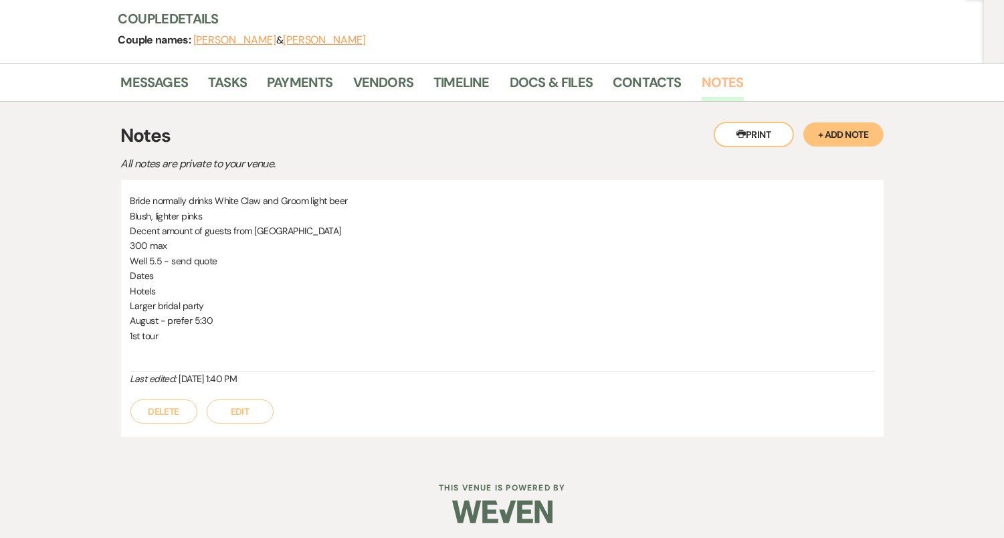
scroll to position [157, 0]
click at [233, 413] on button "Edit" at bounding box center [240, 412] width 67 height 24
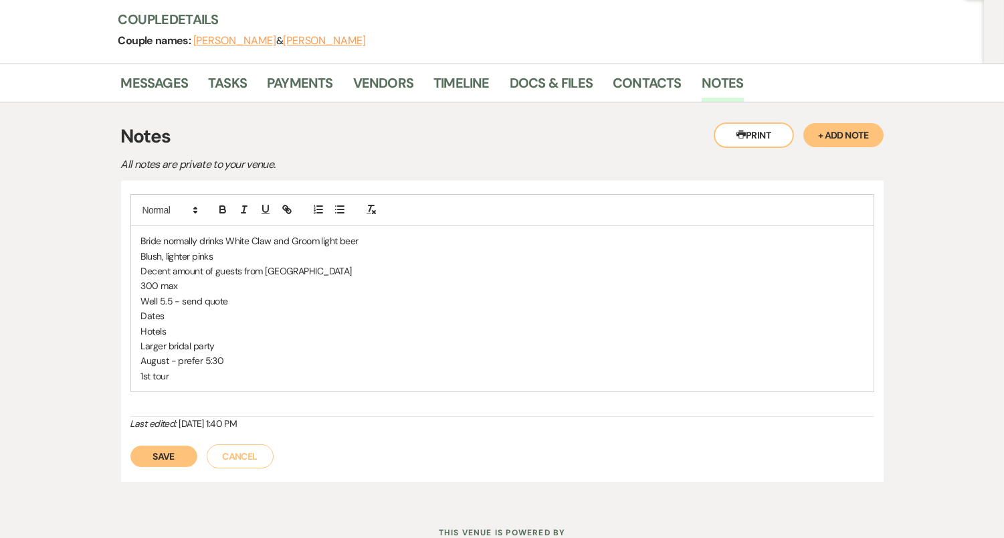
click at [178, 458] on button "Save" at bounding box center [163, 456] width 67 height 21
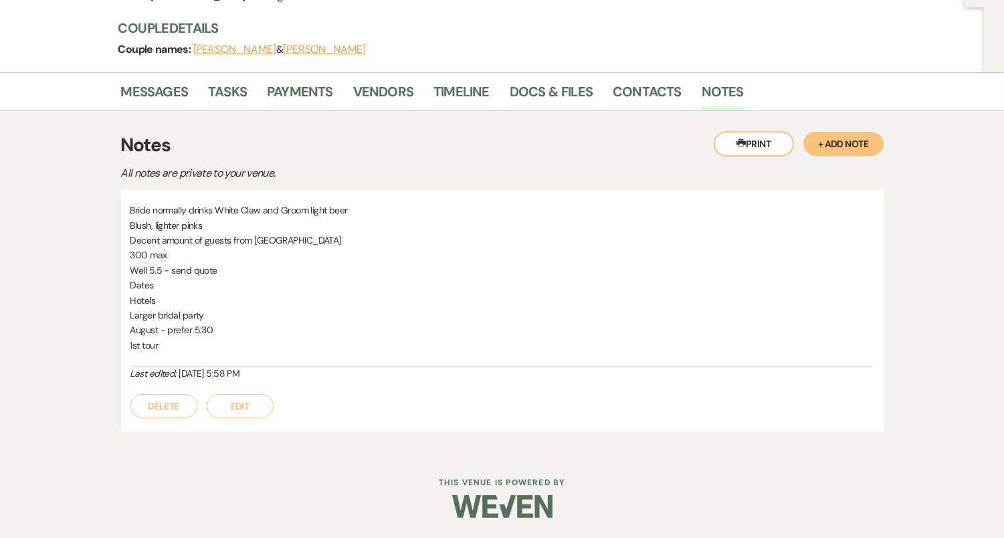
scroll to position [145, 0]
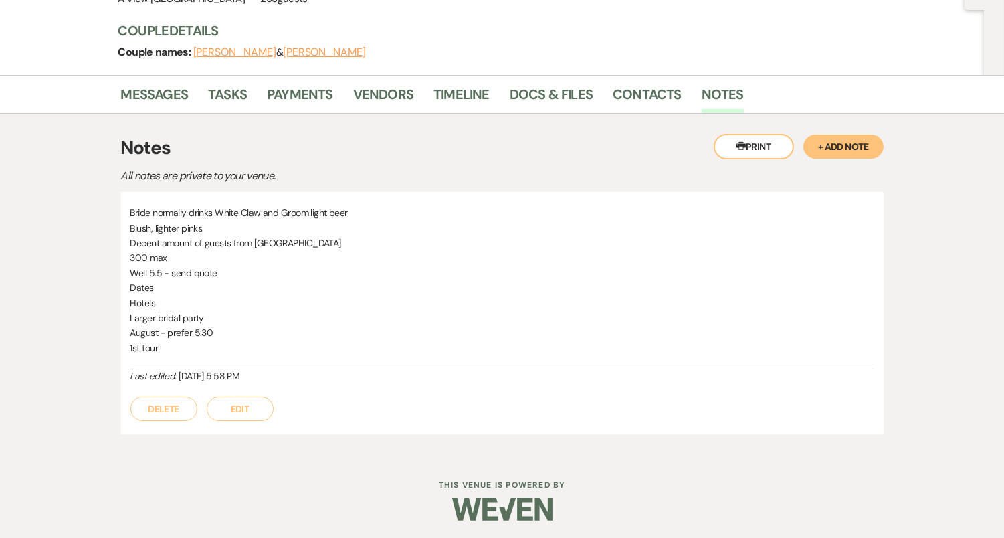
click at [860, 145] on button "+ Add Note" at bounding box center [843, 146] width 80 height 24
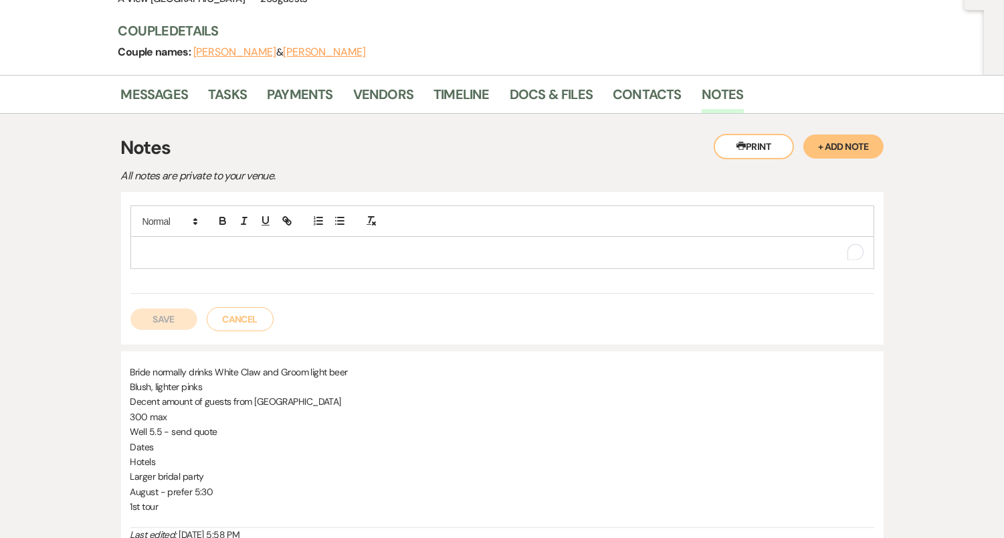
click at [180, 247] on p "To enrich screen reader interactions, please activate Accessibility in Grammarl…" at bounding box center [502, 252] width 722 height 15
click at [220, 310] on button "Cancel" at bounding box center [240, 319] width 67 height 24
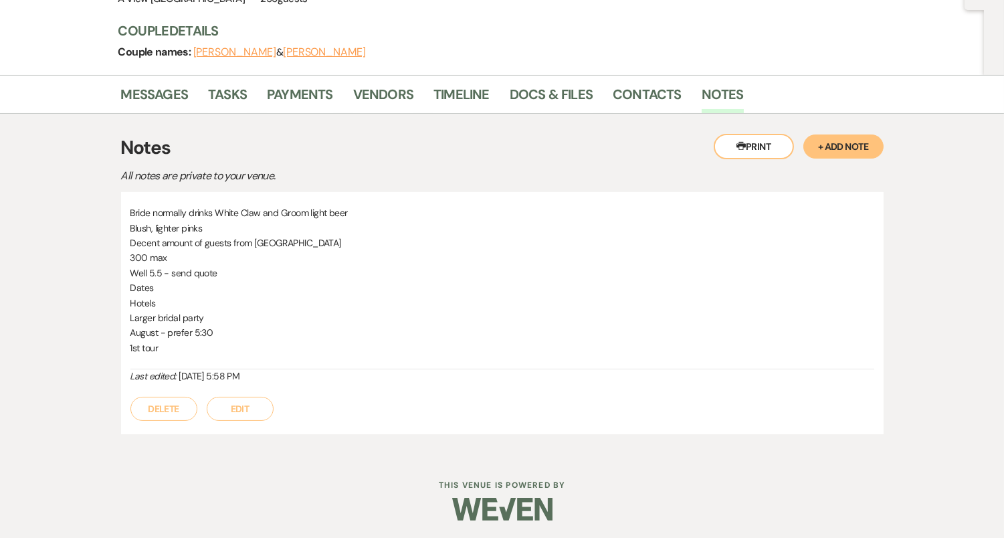
click at [855, 151] on button "+ Add Note" at bounding box center [843, 146] width 80 height 24
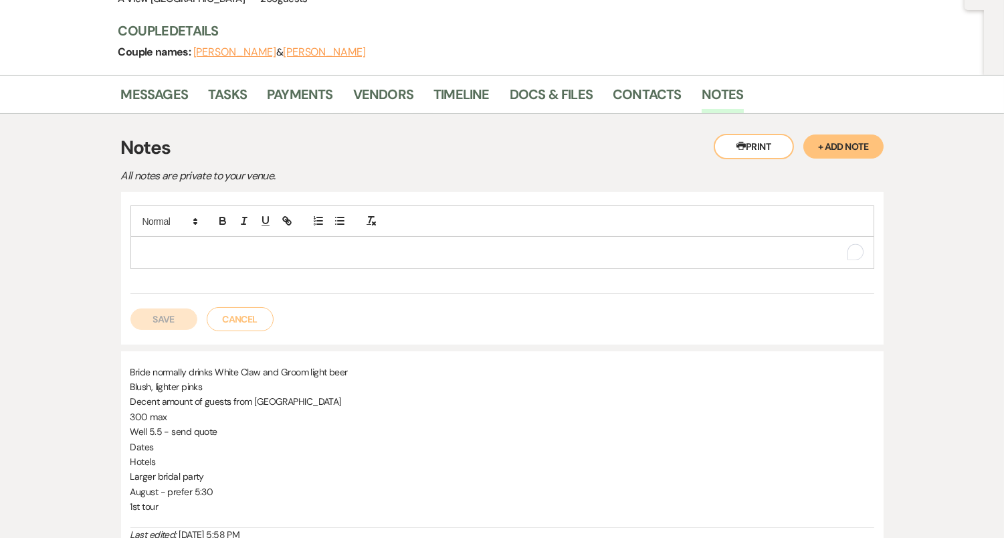
click at [324, 245] on p "To enrich screen reader interactions, please activate Accessibility in Grammarl…" at bounding box center [502, 252] width 722 height 15
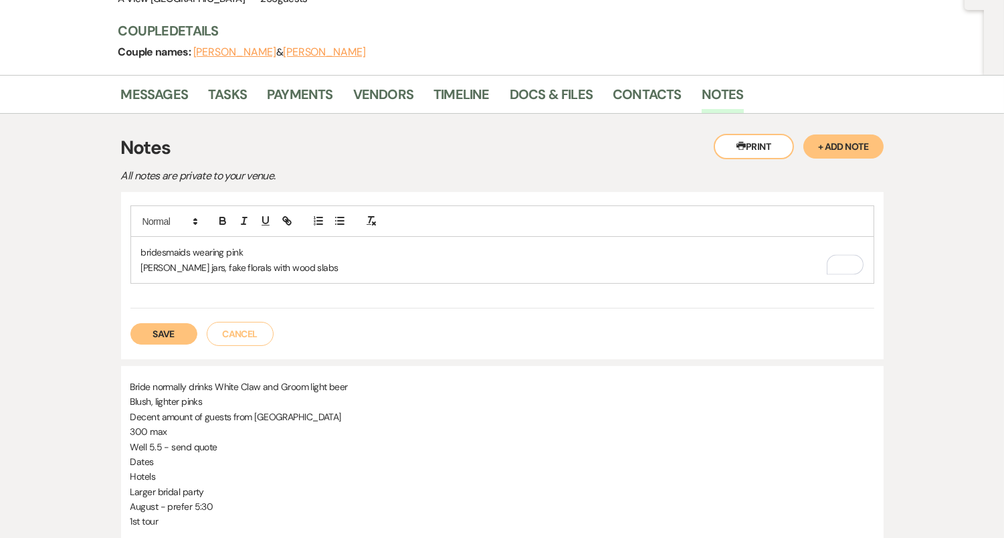
click at [185, 266] on p "[PERSON_NAME] jars, fake florals with wood slabs" at bounding box center [502, 267] width 722 height 15
click at [193, 262] on p "[PERSON_NAME] jars, fake florals with wood slabs" at bounding box center [502, 267] width 722 height 15
click at [187, 266] on p "[PERSON_NAME] jars, fake florals with wood slabs" at bounding box center [502, 267] width 722 height 15
click at [232, 267] on p "[PERSON_NAME] jars fake florals with wood slabs" at bounding box center [502, 267] width 722 height 15
click at [187, 267] on p "[PERSON_NAME] jars fake florals with wood slabs" at bounding box center [502, 267] width 722 height 15
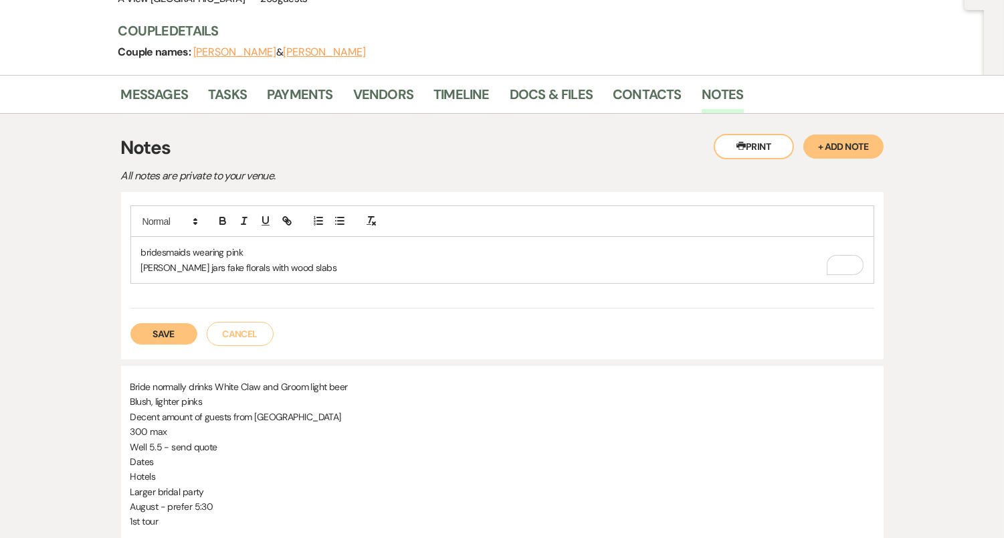
click at [185, 265] on p "[PERSON_NAME] jars fake florals with wood slabs" at bounding box center [502, 267] width 722 height 15
click at [256, 264] on p "[PERSON_NAME] jars, fake florals with wood slabs" at bounding box center [502, 267] width 722 height 15
click at [252, 264] on p "[PERSON_NAME] jars, fake florals with wood slabs" at bounding box center [502, 267] width 722 height 15
click at [315, 264] on p "[PERSON_NAME] jars, fake florals, wood slabs" at bounding box center [502, 267] width 722 height 15
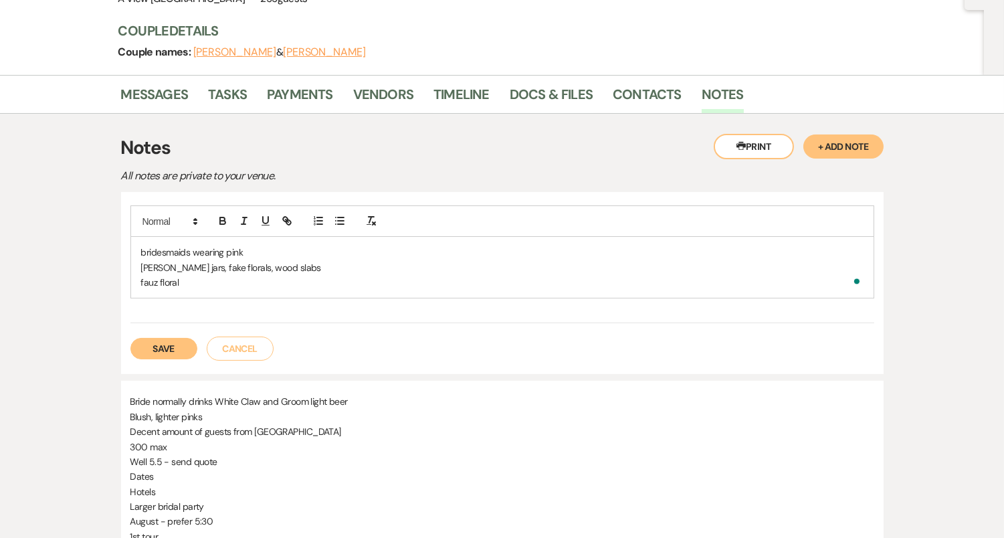
click at [154, 282] on p "fauz floral" at bounding box center [502, 282] width 722 height 15
click at [203, 298] on div "bridesmaids wearing pink [PERSON_NAME] jars, fake florals, wood slabs faux flor…" at bounding box center [502, 264] width 744 height 118
click at [209, 278] on p "faux floral" at bounding box center [502, 282] width 722 height 15
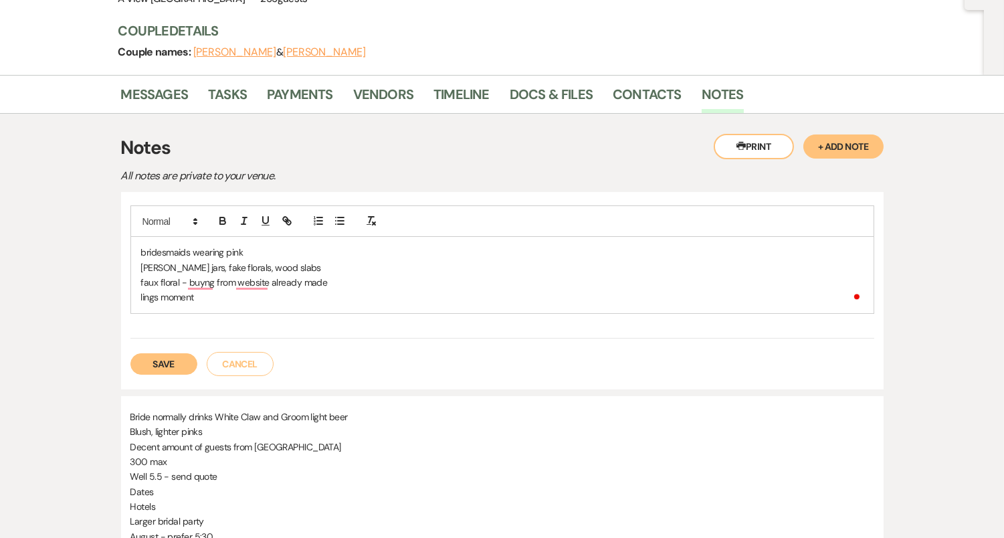
click at [132, 298] on div "bridesmaids wearing pink [PERSON_NAME] jars, fake florals, wood slabs faux flor…" at bounding box center [502, 275] width 743 height 76
click at [345, 215] on button "button" at bounding box center [339, 221] width 19 height 16
click at [237, 294] on li "lings moment" at bounding box center [509, 297] width 709 height 15
click at [208, 284] on p "faux floral - buyng from website already made" at bounding box center [502, 282] width 722 height 15
click at [235, 296] on li "lings moment" at bounding box center [509, 297] width 709 height 15
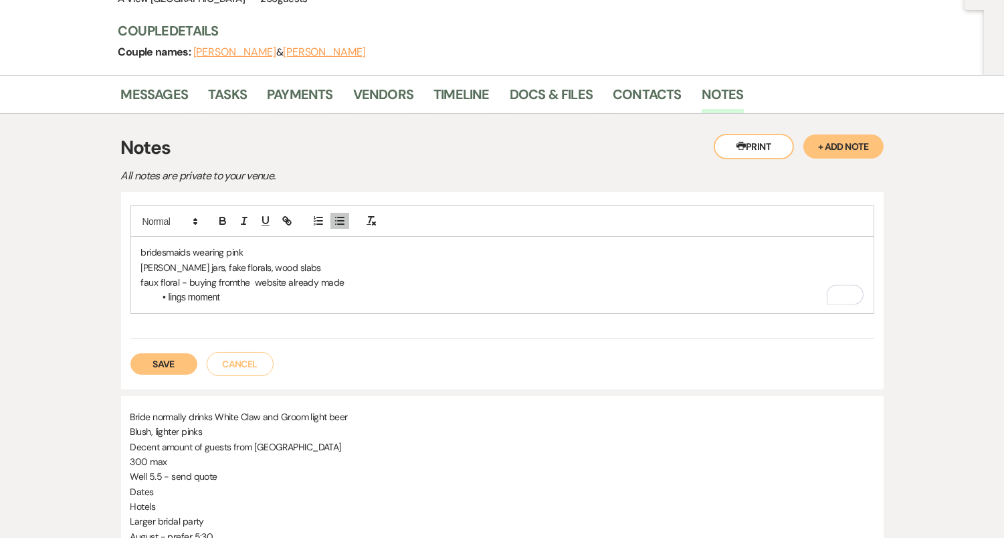
click at [251, 282] on p "faux floral - buying fromthe website already made" at bounding box center [502, 282] width 722 height 15
click at [233, 283] on p "faux floral - buying fromthe website already made" at bounding box center [502, 282] width 722 height 15
click at [247, 302] on li "lings moment" at bounding box center [509, 297] width 709 height 15
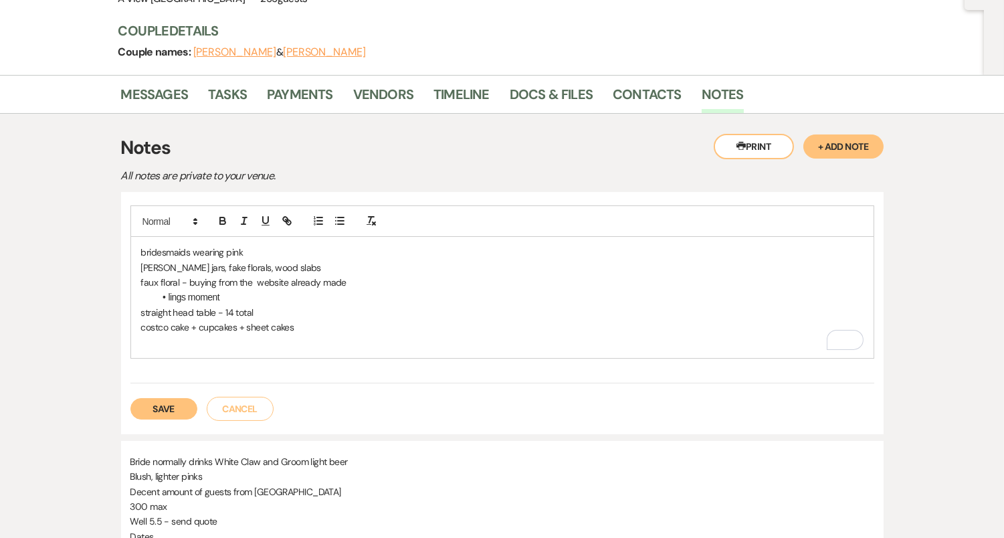
click at [185, 403] on button "Save" at bounding box center [163, 408] width 67 height 21
